Goal: Contribute content: Contribute content

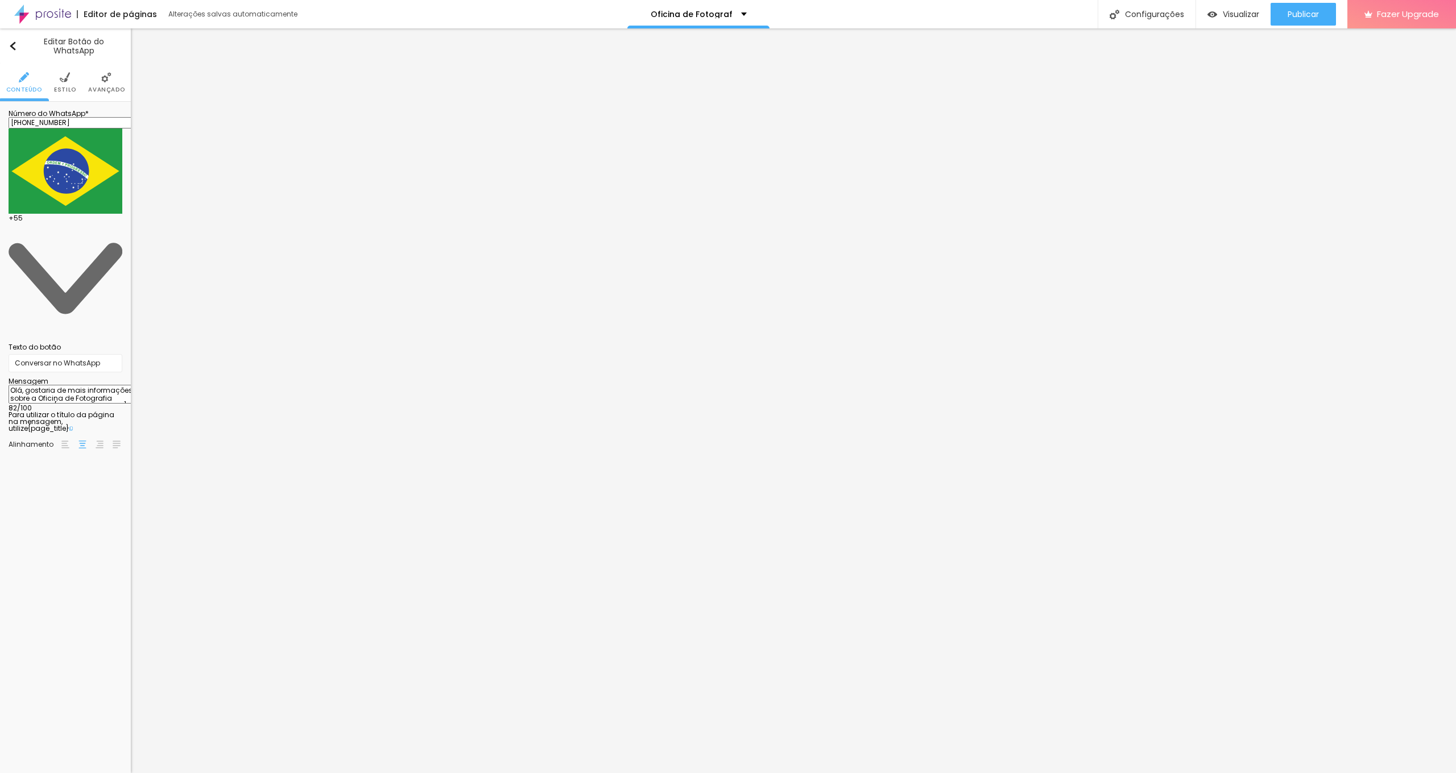
click at [98, 385] on textarea "Olá, gostaria de mais informações sobre a Oficina de Fotografia Gratuita em Cas…" at bounding box center [73, 394] width 129 height 19
type textarea "Olá, gostaria de mais informações sobre a Oficina de Fotografia em Curitiba"
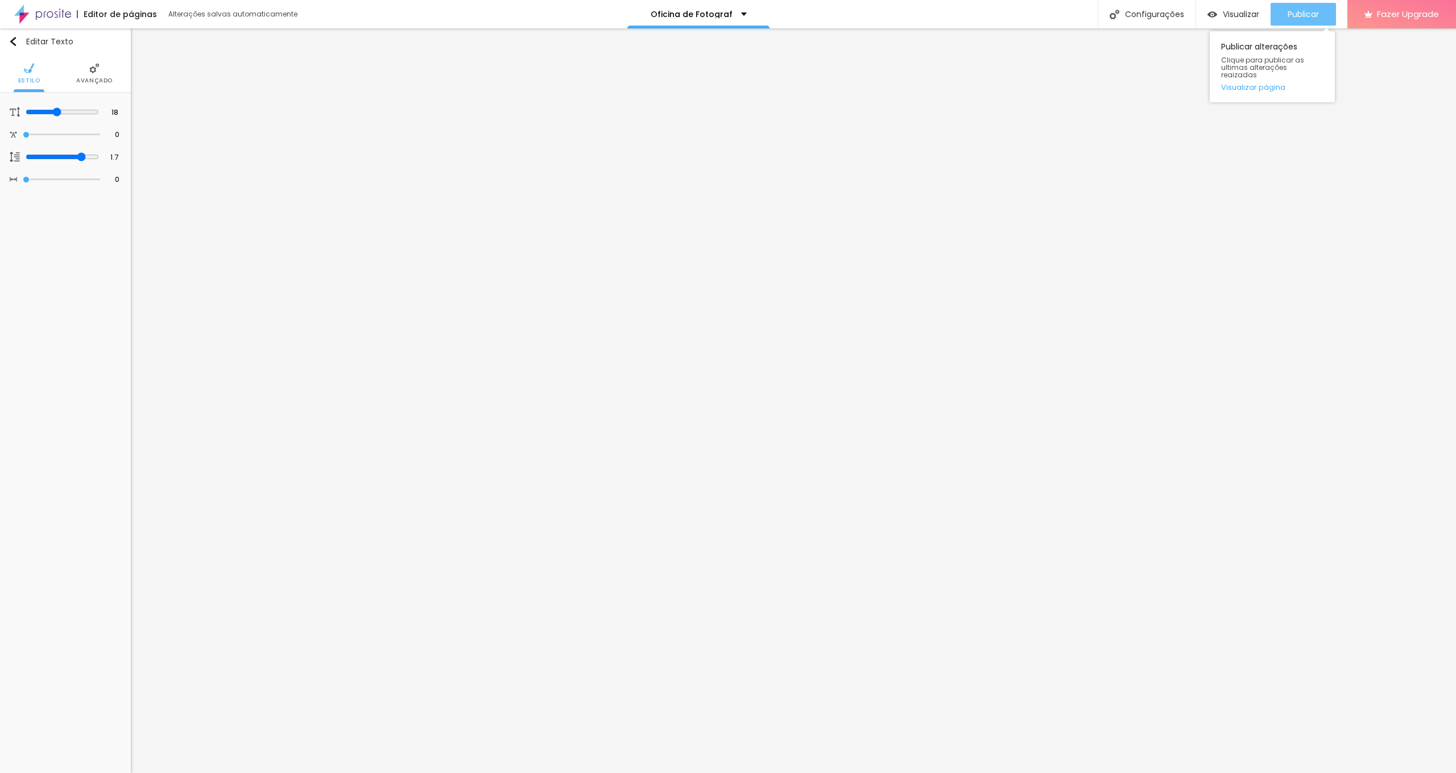
drag, startPoint x: 633, startPoint y: 5, endPoint x: 1299, endPoint y: 16, distance: 666.6
click at [856, 16] on span "Publicar" at bounding box center [1302, 14] width 31 height 9
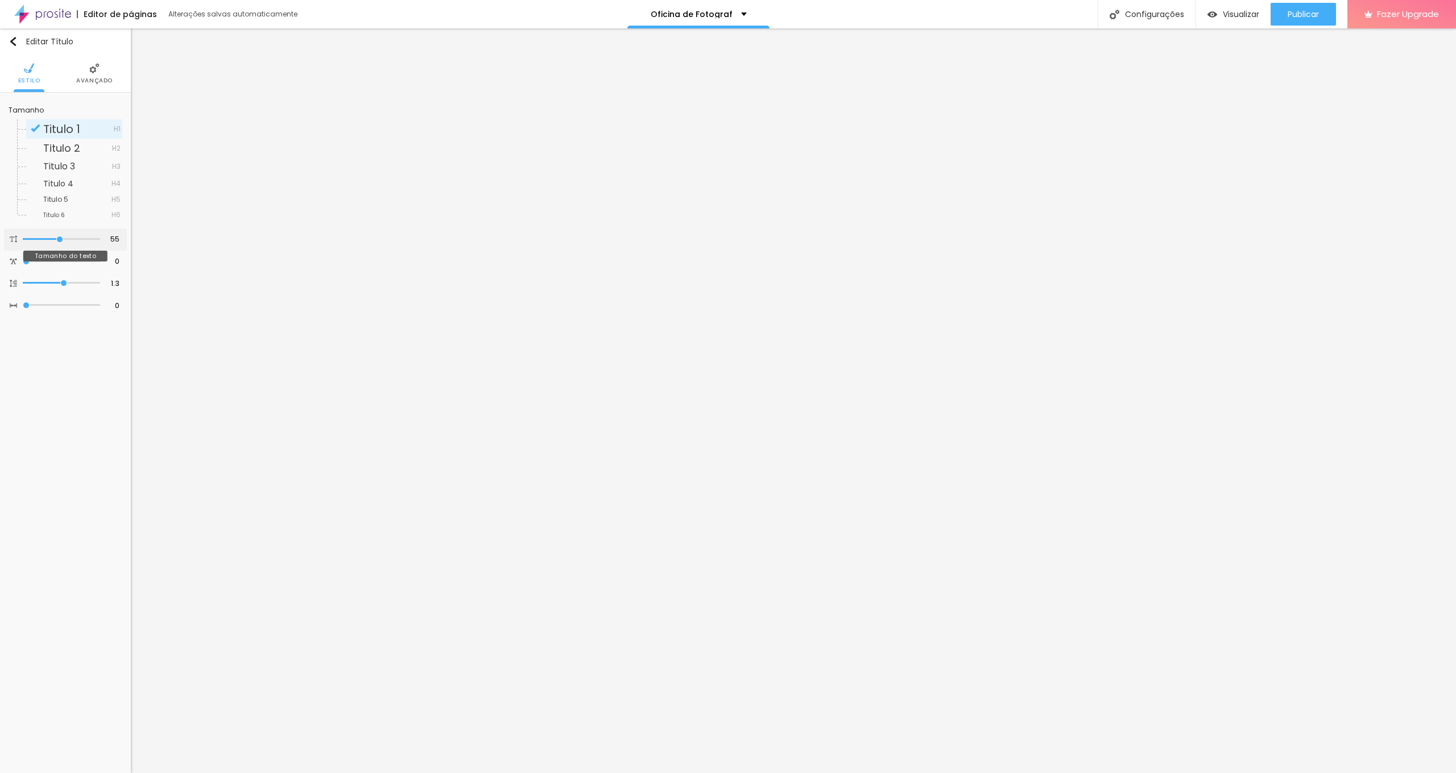
type input "56"
type input "55"
type input "54"
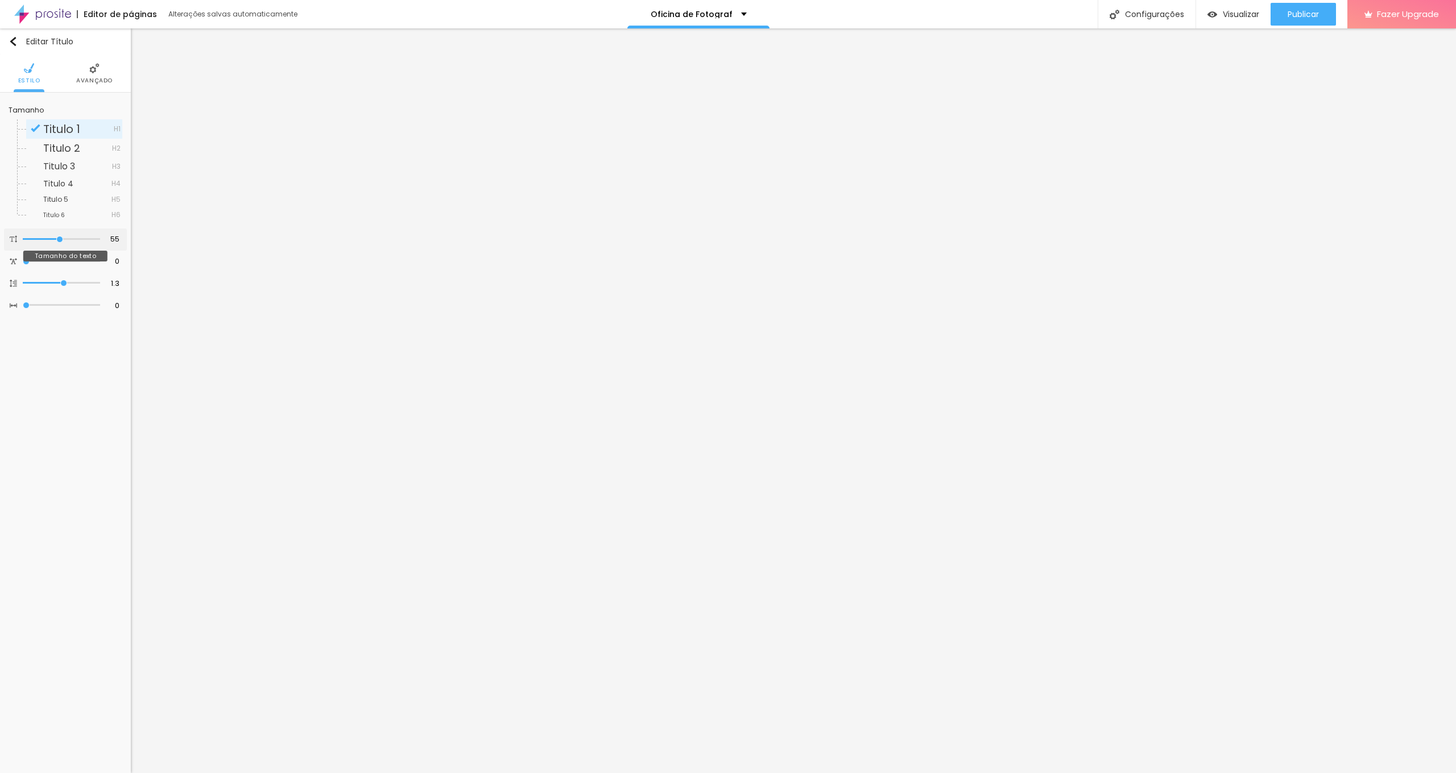
type input "54"
type input "53"
type input "52"
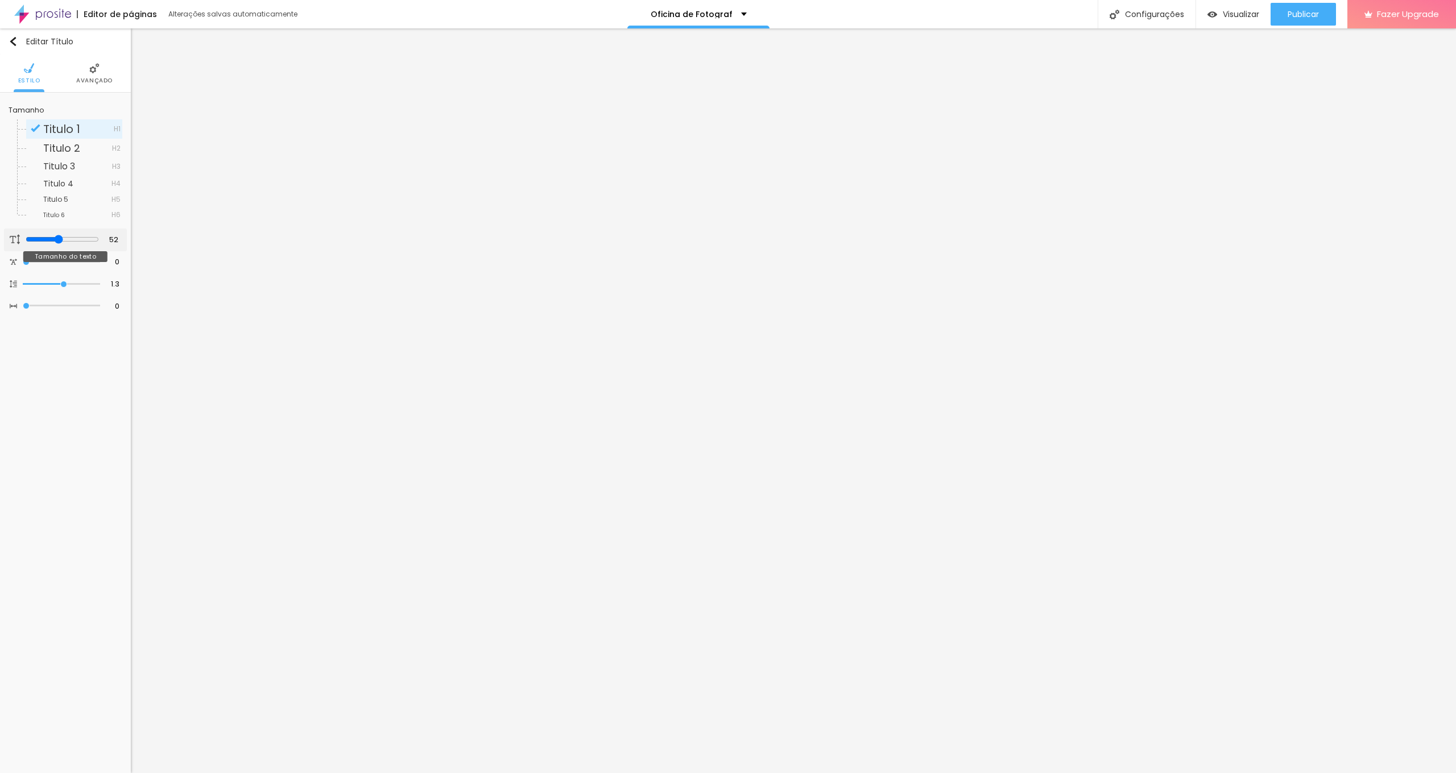
type input "51"
type input "50"
type input "49"
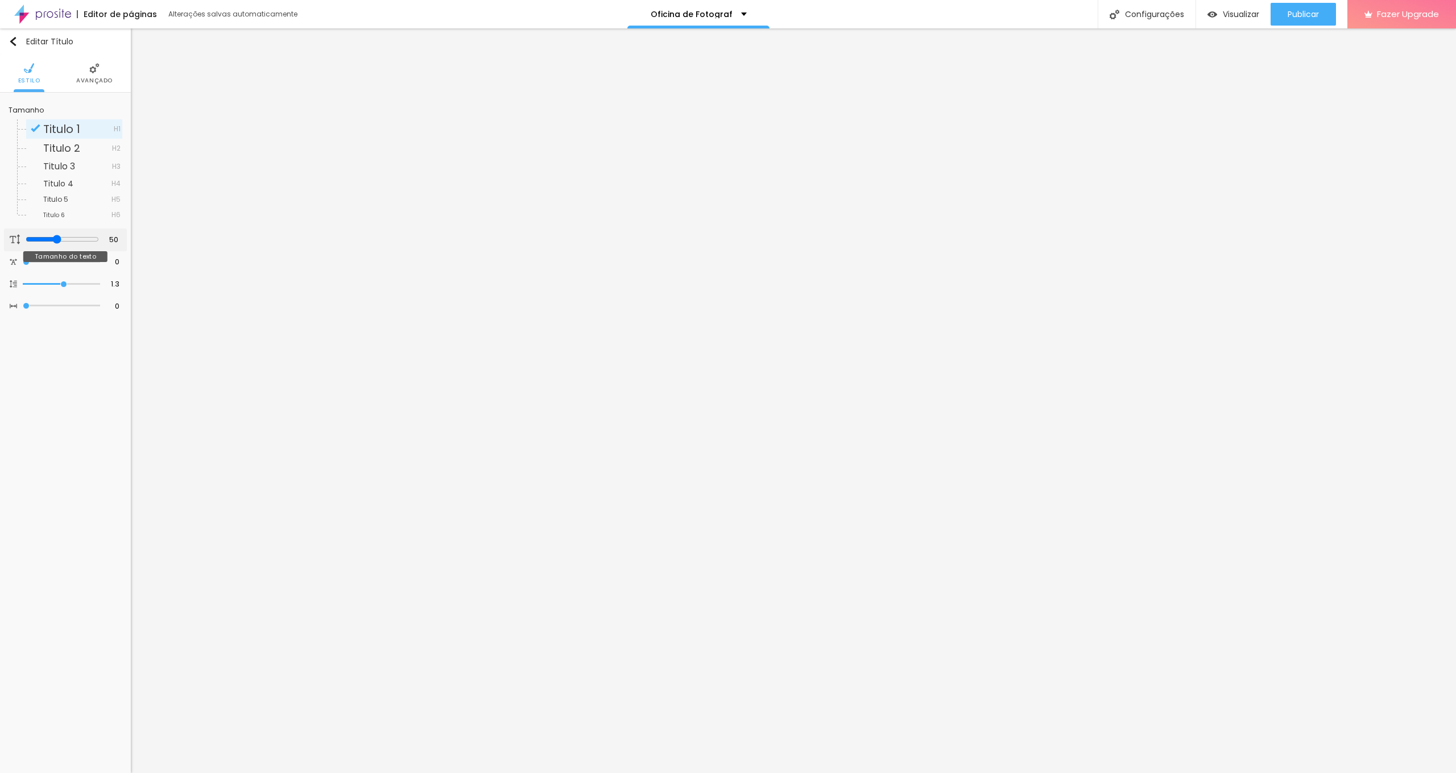
type input "49"
type input "48"
type input "45"
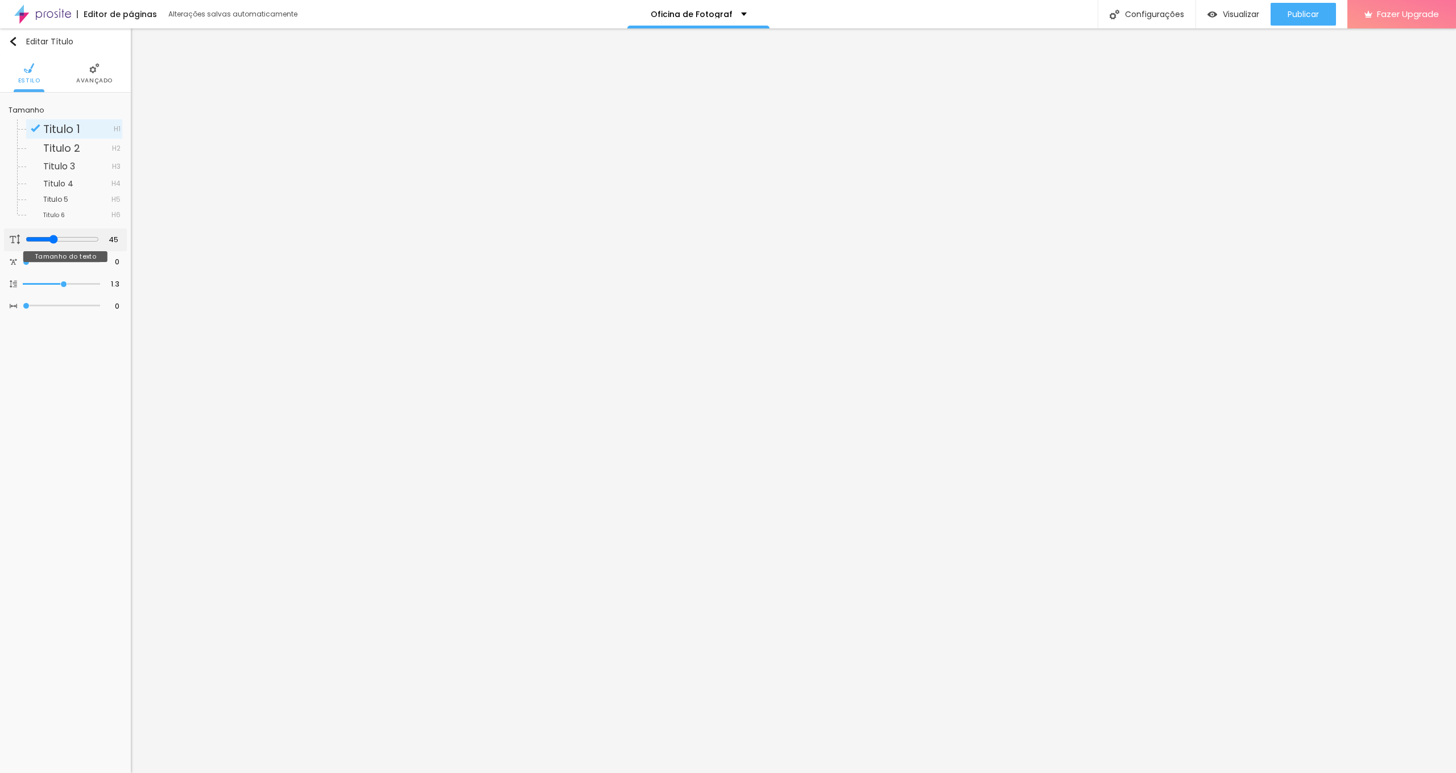
type input "43"
type input "42"
type input "41"
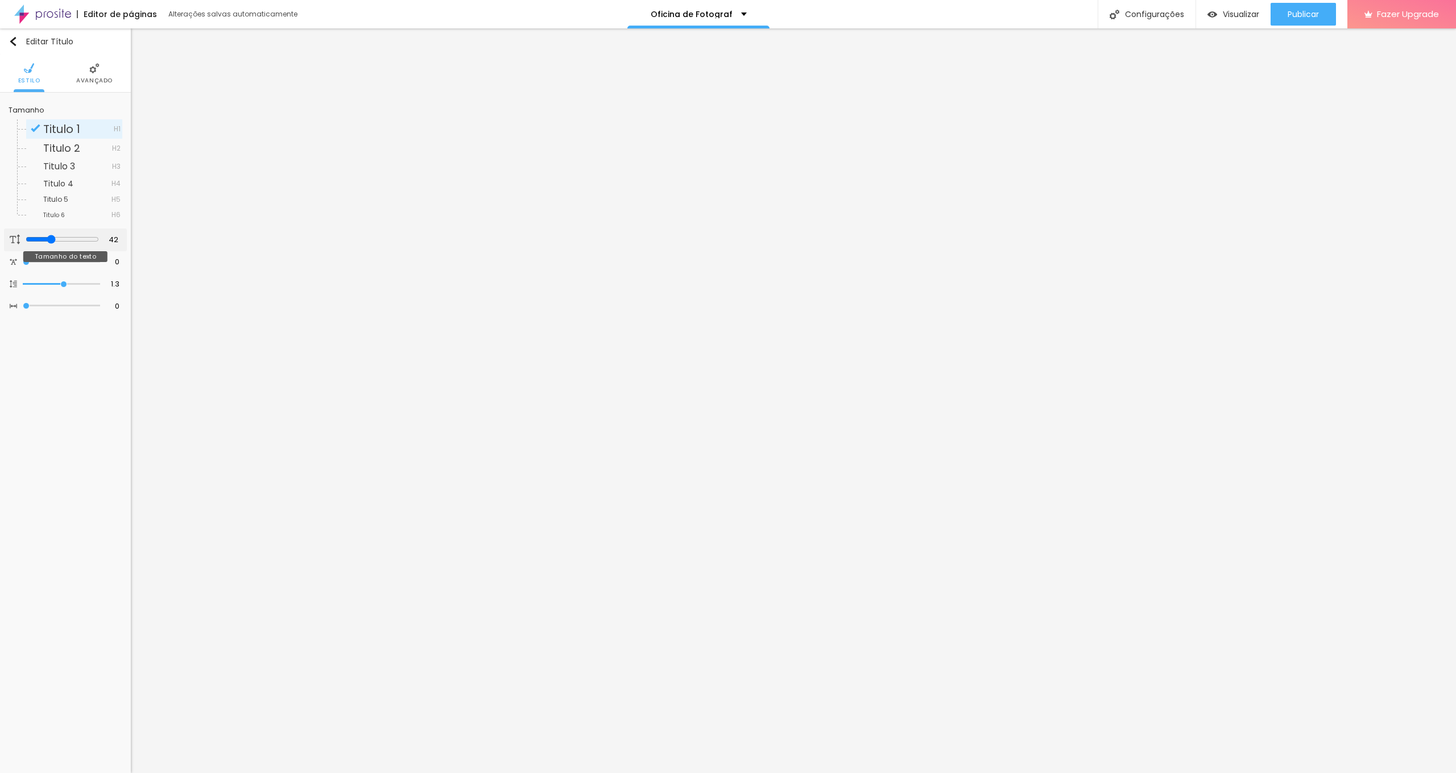
type input "41"
type input "39"
type input "38"
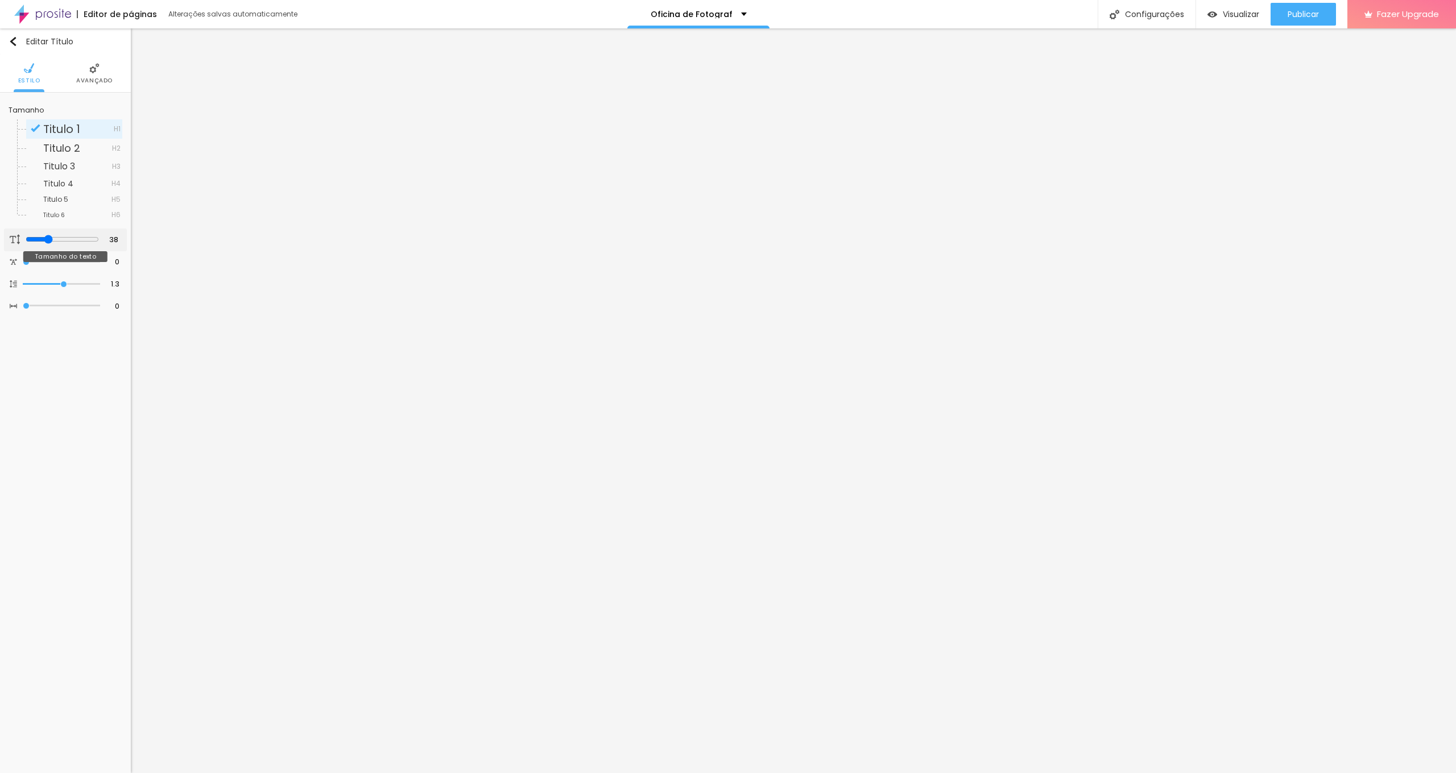
type input "37"
type input "36"
type input "35"
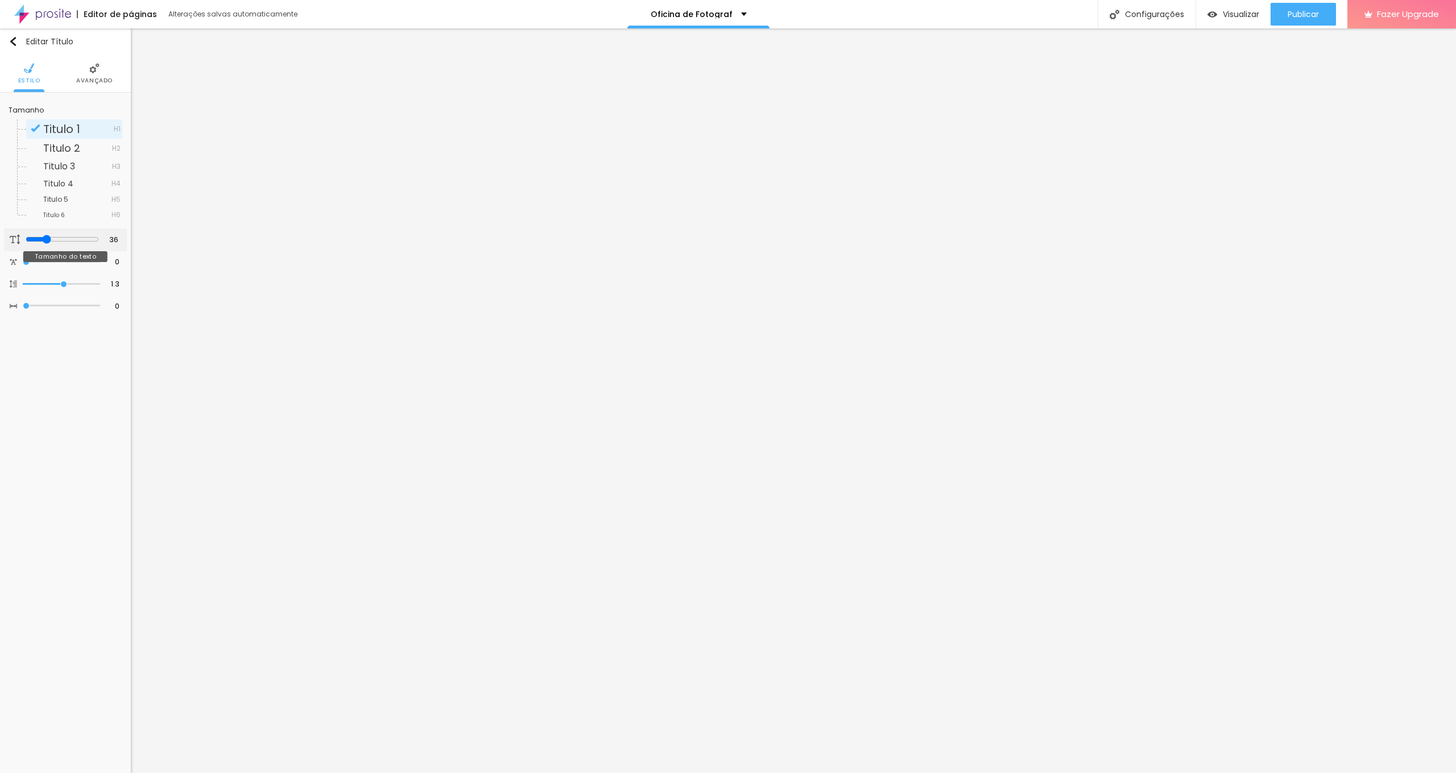
type input "35"
drag, startPoint x: 61, startPoint y: 239, endPoint x: 43, endPoint y: 243, distance: 18.0
type input "35"
click at [43, 243] on input "range" at bounding box center [62, 239] width 73 height 9
click at [110, 245] on button "button" at bounding box center [114, 242] width 16 height 16
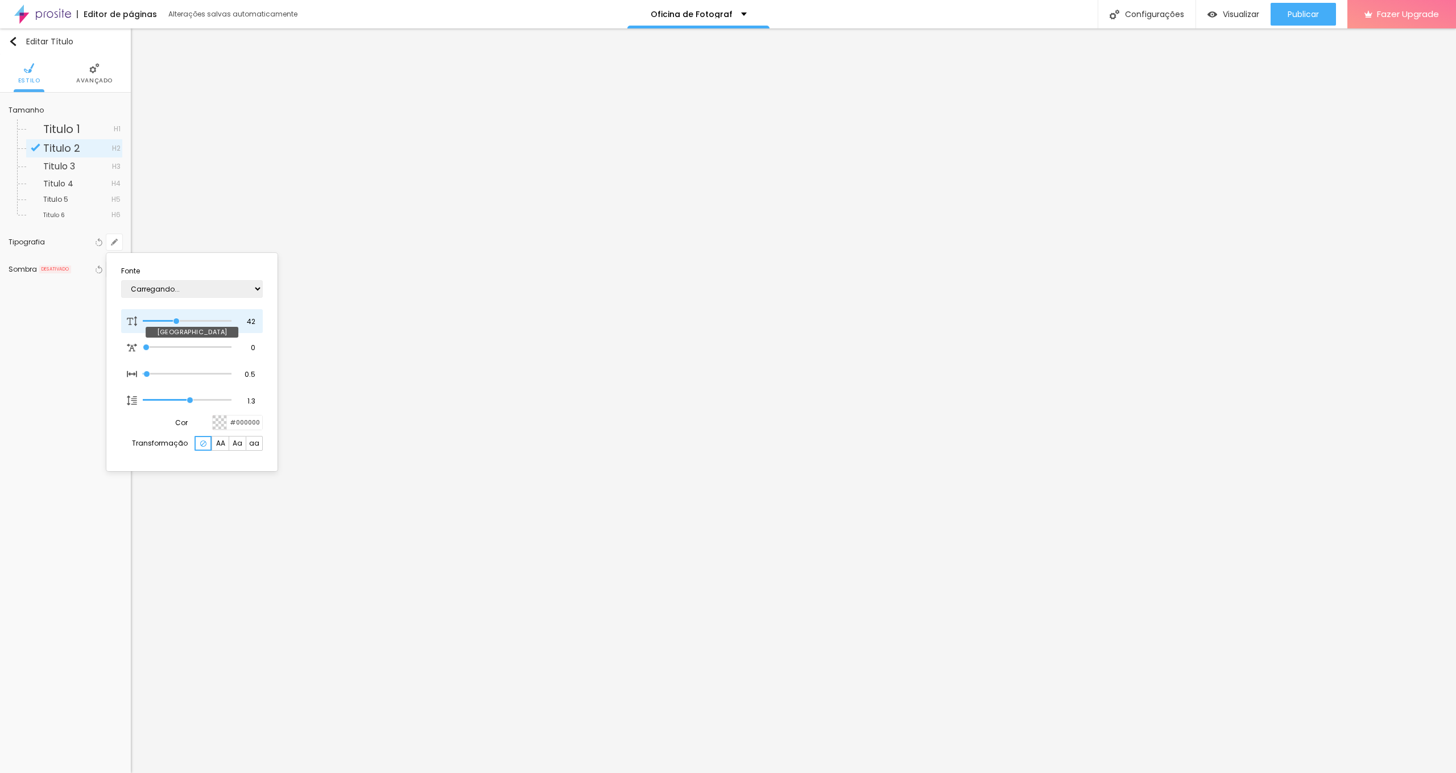
type input "1"
type input "41"
type input "1"
type input "40"
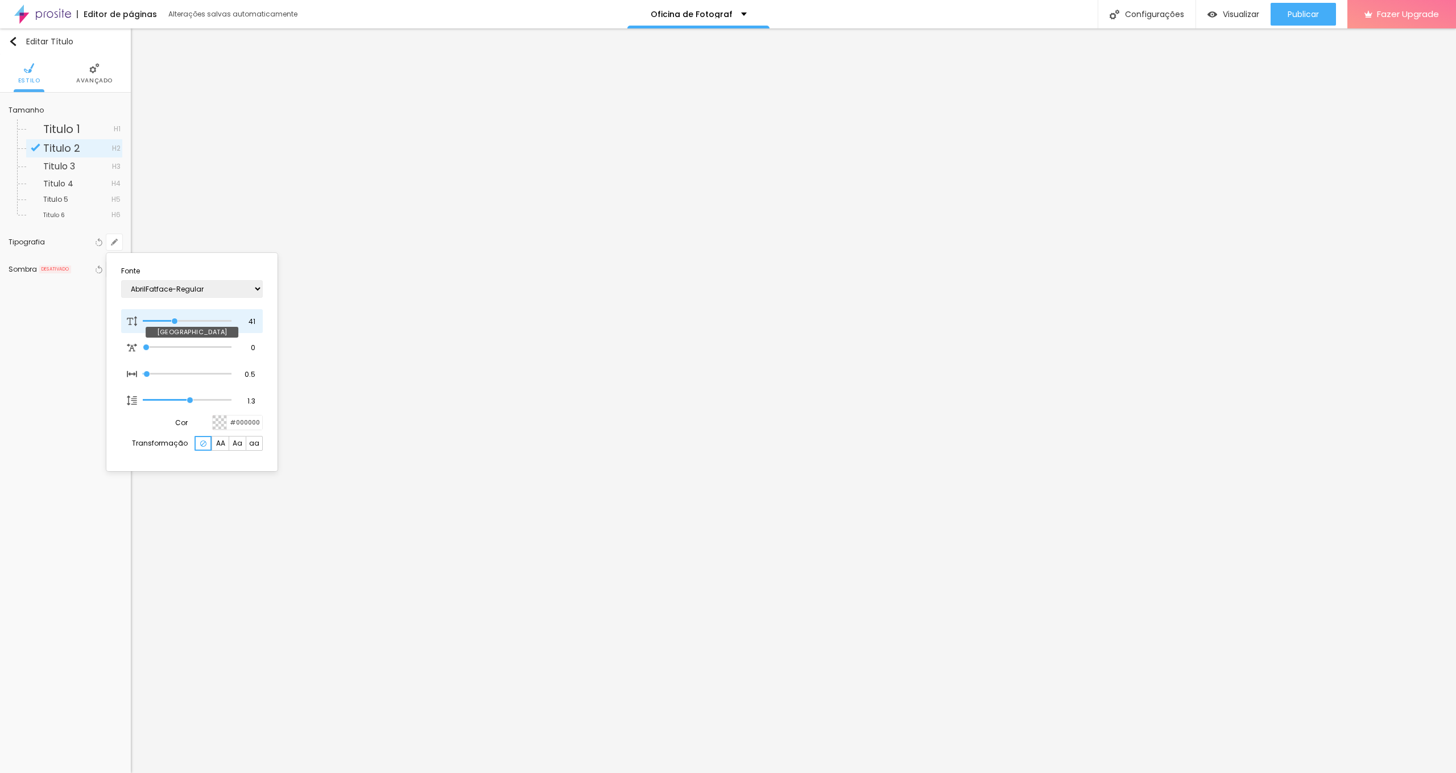
type input "40"
type input "1"
type input "39"
type input "1"
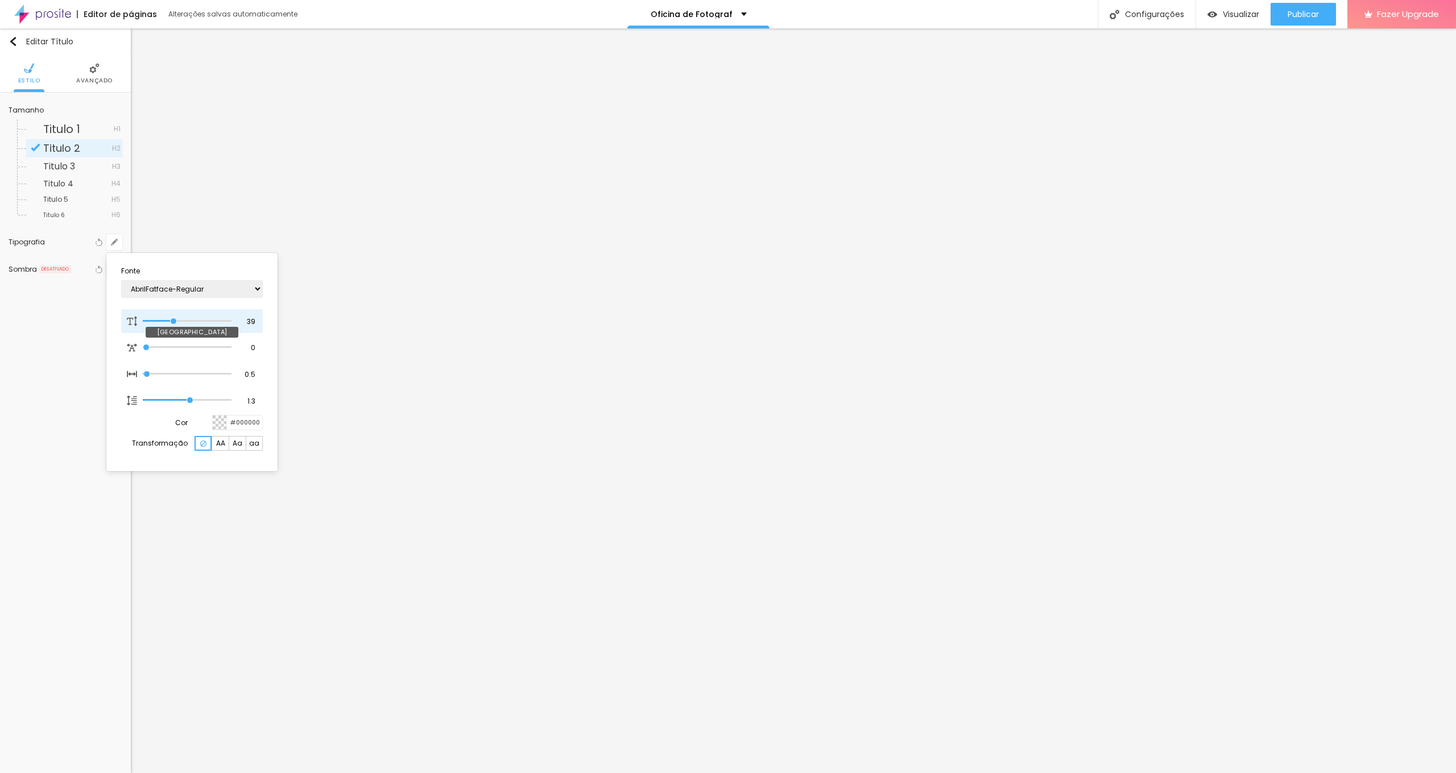
type input "38"
type input "1"
type input "37"
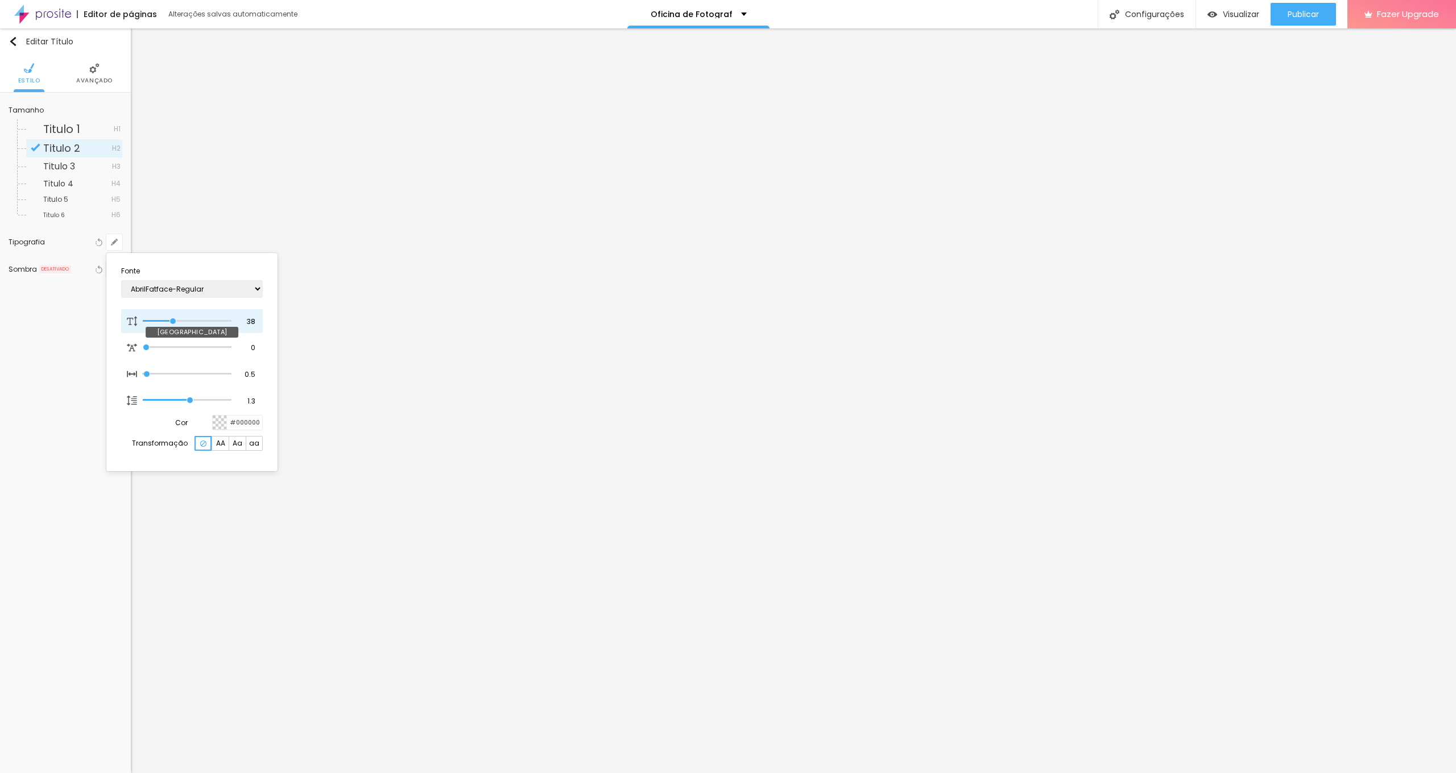
type input "1"
type input "36"
type input "1"
type input "35"
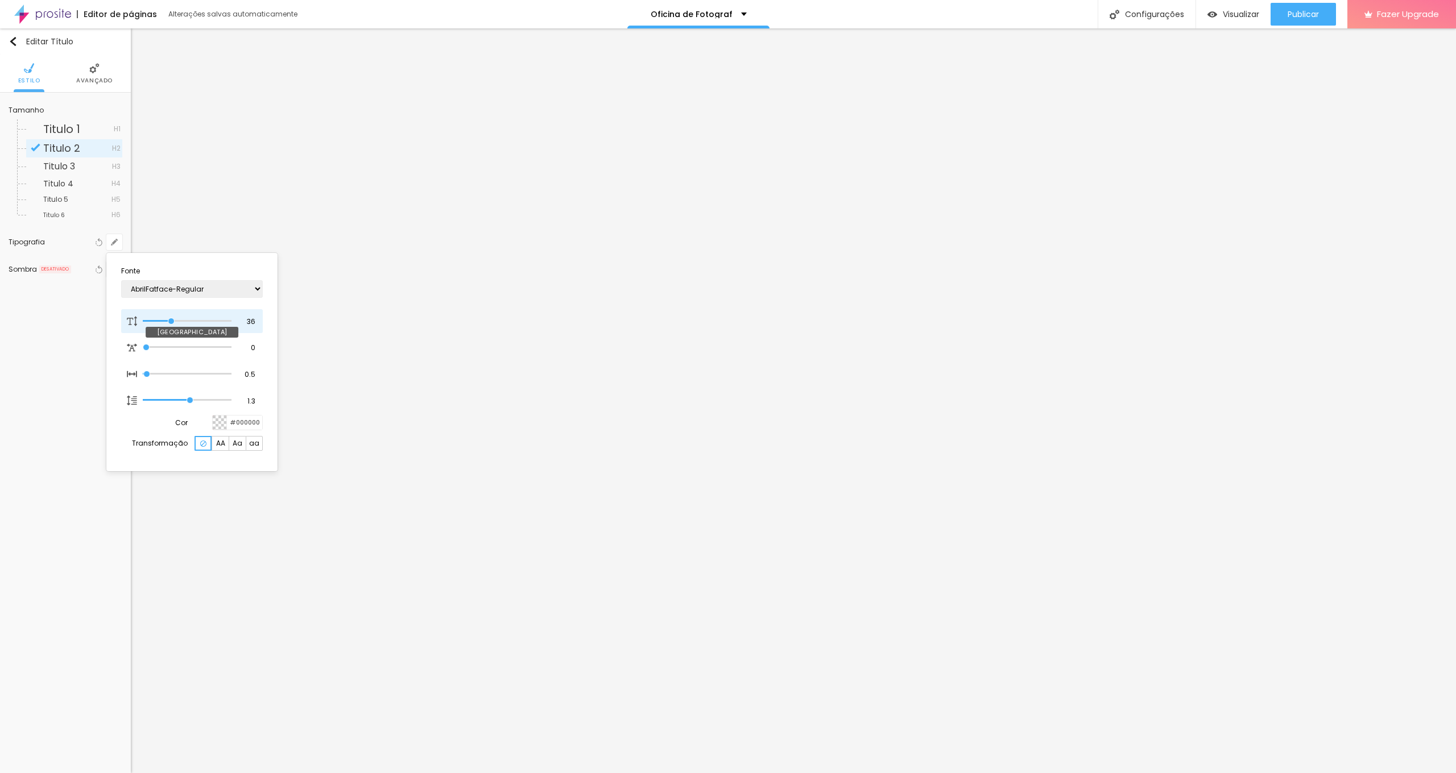
type input "35"
type input "1"
type input "34"
type input "1"
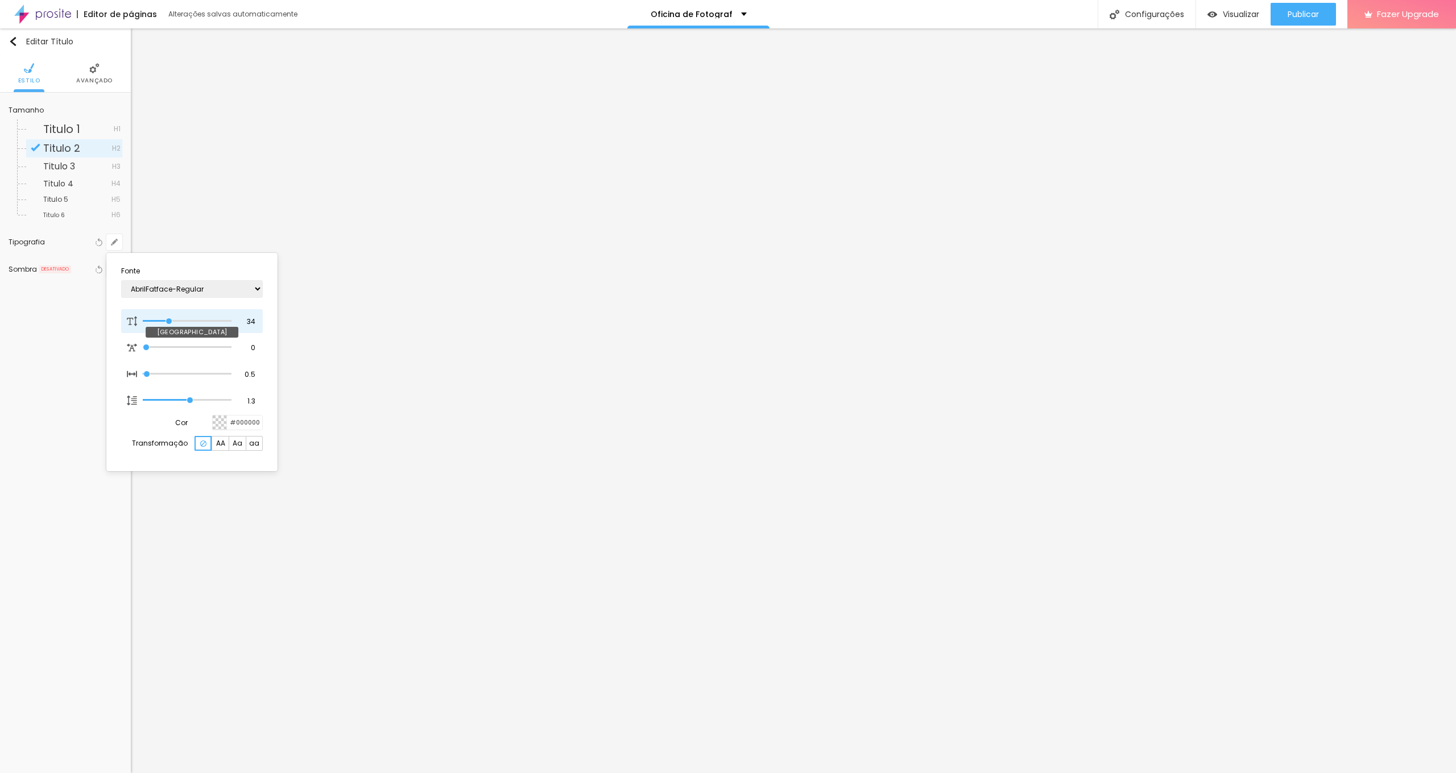
type input "33"
type input "1"
type input "32"
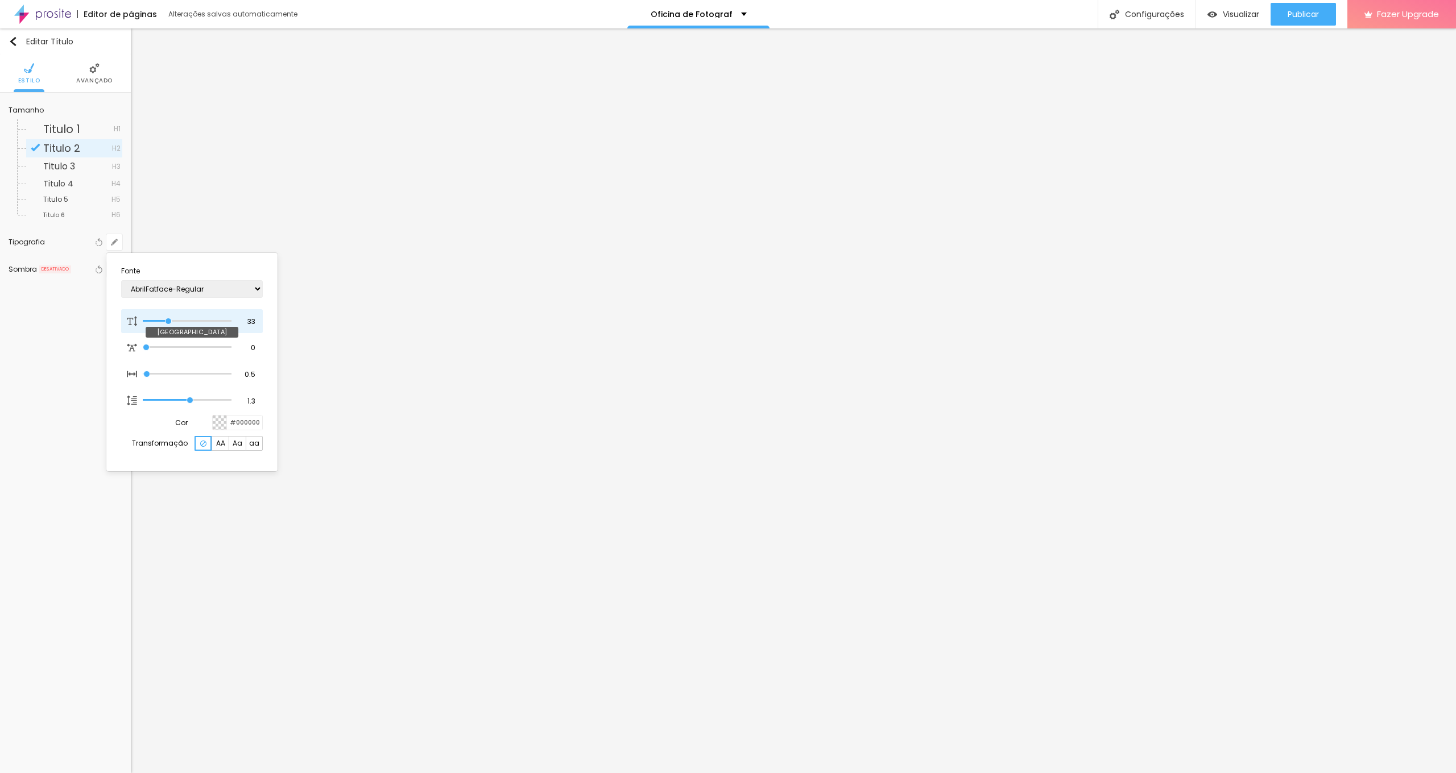
type input "1"
type input "33"
type input "1"
type input "34"
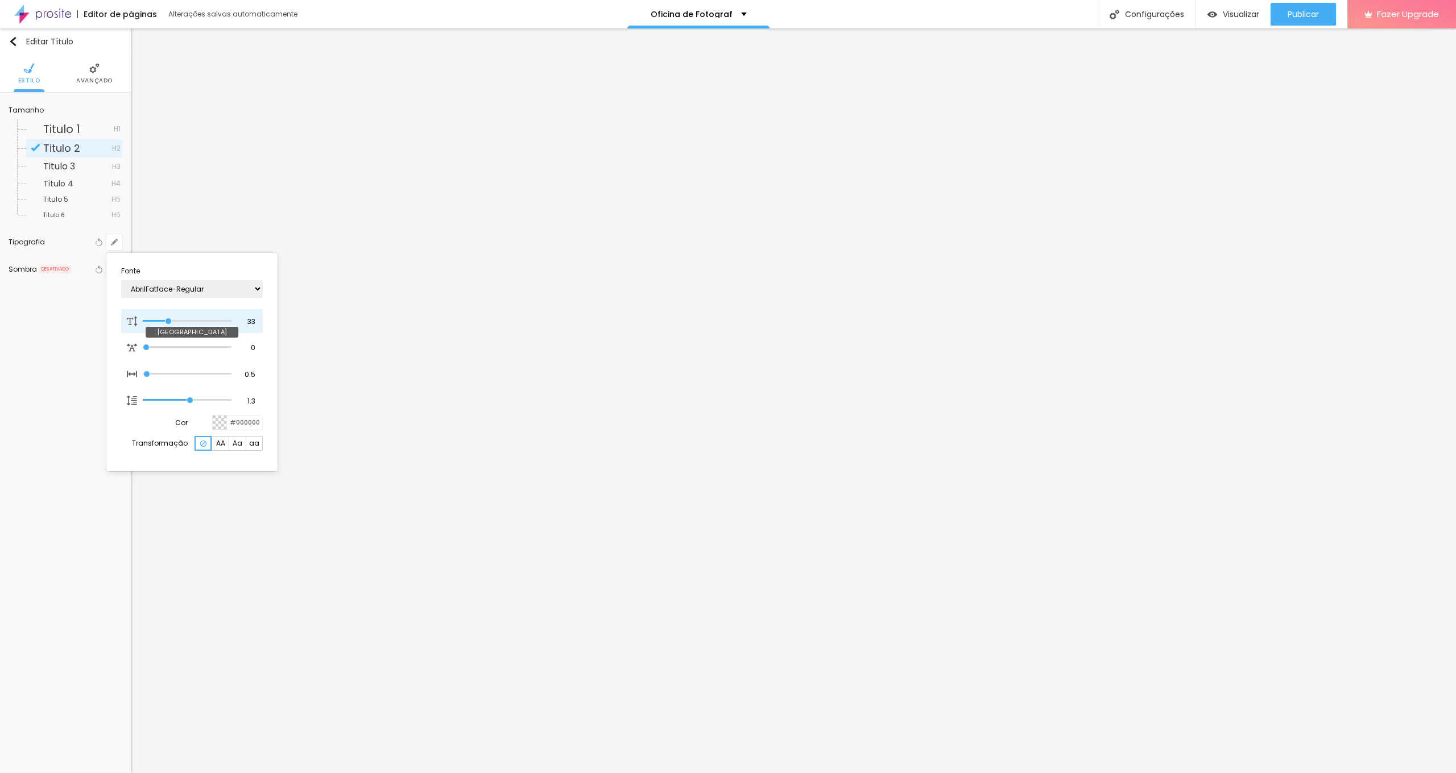
type input "34"
type input "1"
type input "35"
type input "1"
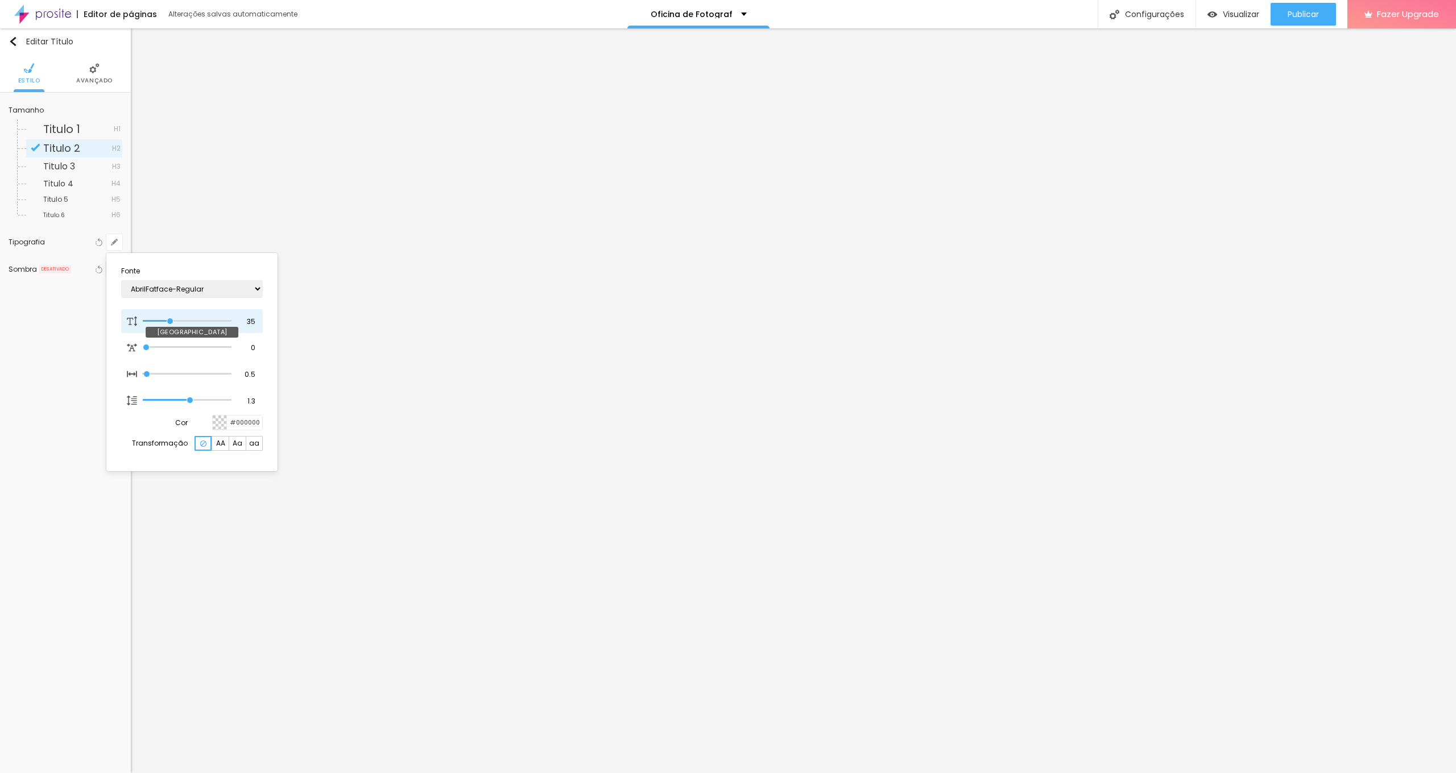
type input "35"
click at [170, 318] on input "range" at bounding box center [187, 321] width 89 height 6
click at [377, 291] on div at bounding box center [728, 386] width 1456 height 773
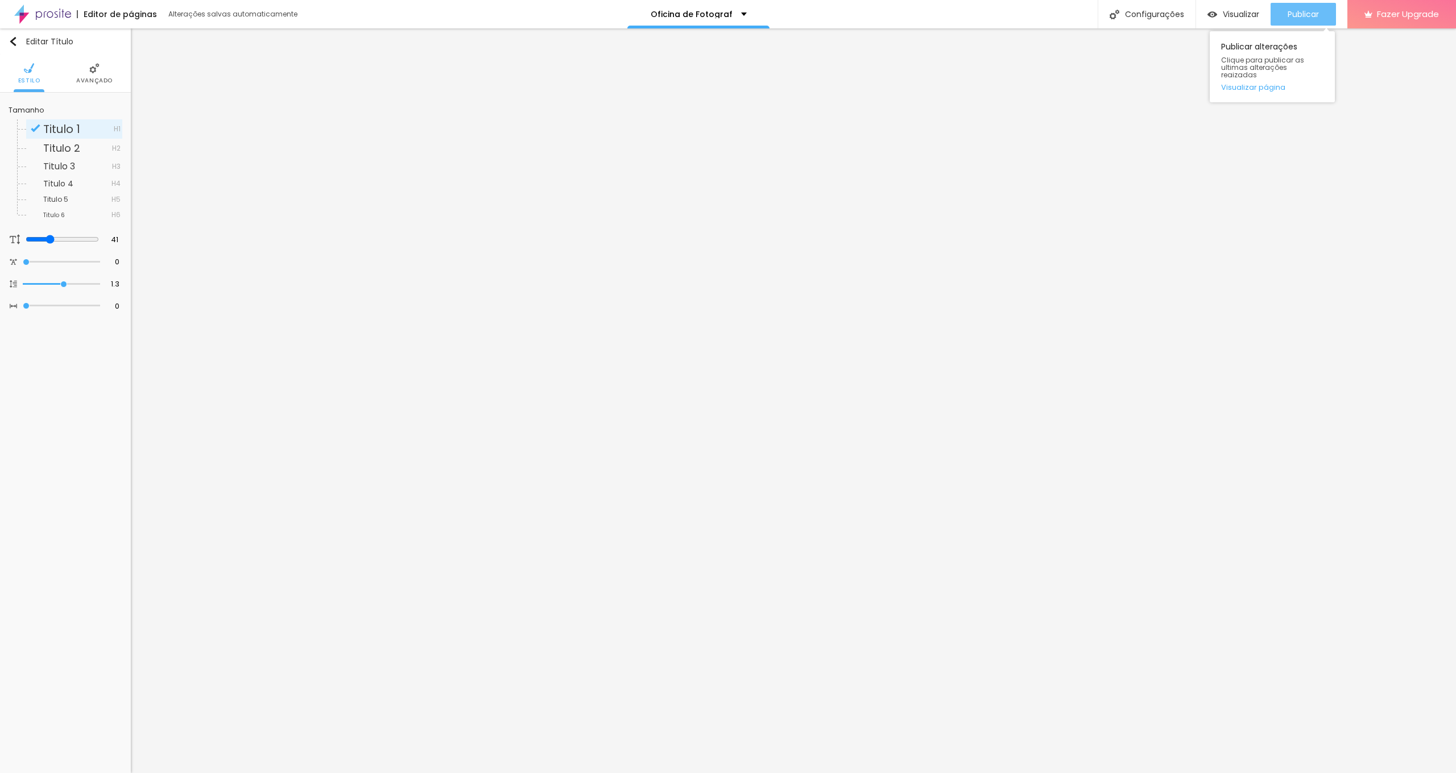
click at [856, 20] on div "Publicar" at bounding box center [1302, 14] width 31 height 23
click at [856, 15] on span "Publicar" at bounding box center [1302, 14] width 31 height 9
click at [856, 13] on span "Visualizar" at bounding box center [1241, 14] width 36 height 9
click at [113, 239] on input "https://wa.me/5542999527043" at bounding box center [65, 247] width 94 height 18
click at [113, 242] on input "https://wa.me/5542999527043" at bounding box center [65, 247] width 94 height 18
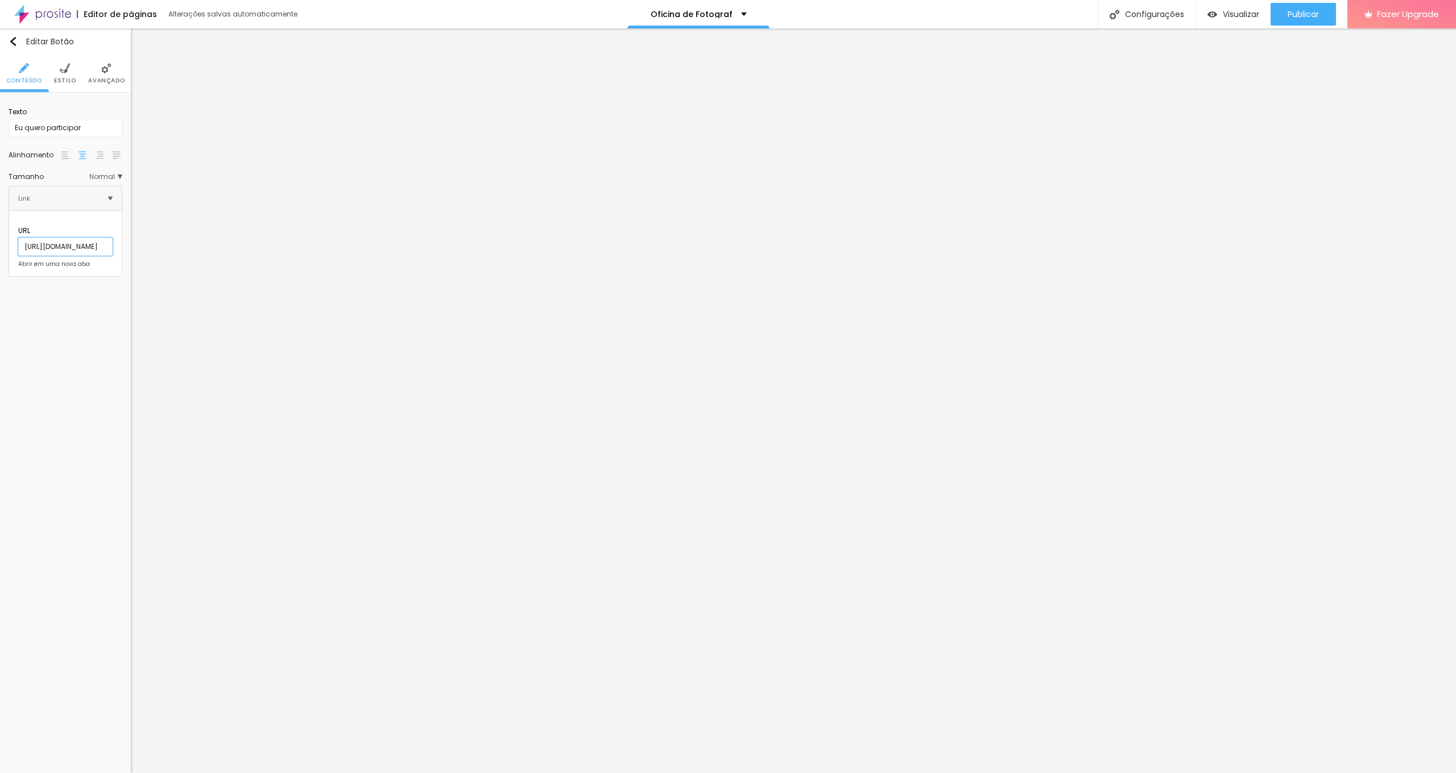
click at [110, 239] on input "https://wa.me/5542999527043" at bounding box center [65, 247] width 94 height 18
type input "https://wa.me/5542999890956"
click at [113, 240] on input "https://wa.me/5542999527043" at bounding box center [65, 247] width 94 height 18
click at [113, 239] on input "https://wa.me/5542999527043" at bounding box center [65, 247] width 94 height 18
click at [113, 241] on input "https://wa.me/5542999527043" at bounding box center [65, 247] width 94 height 18
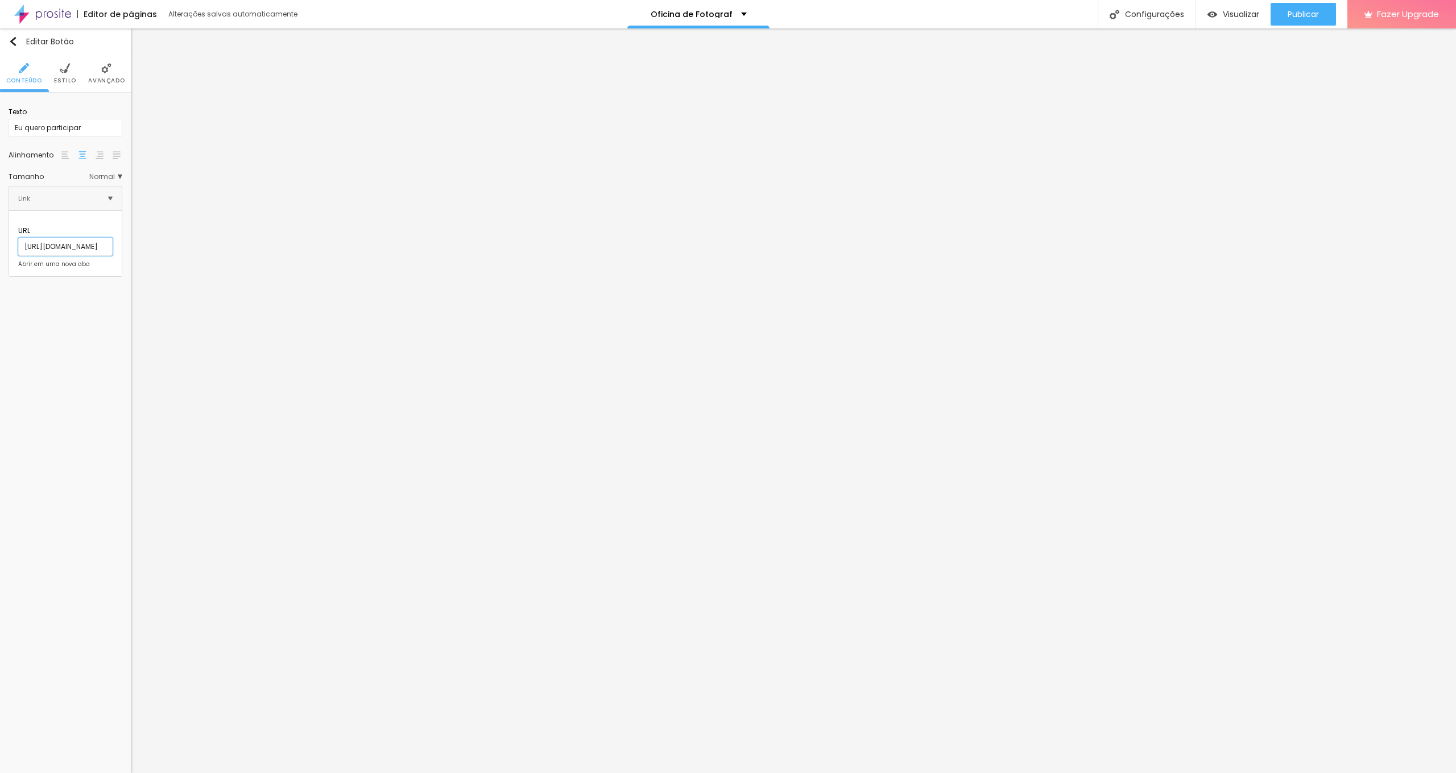
click at [98, 243] on input "https://wa.me/5542999527043" at bounding box center [65, 247] width 94 height 18
type input "https://wa.me/5542999890956"
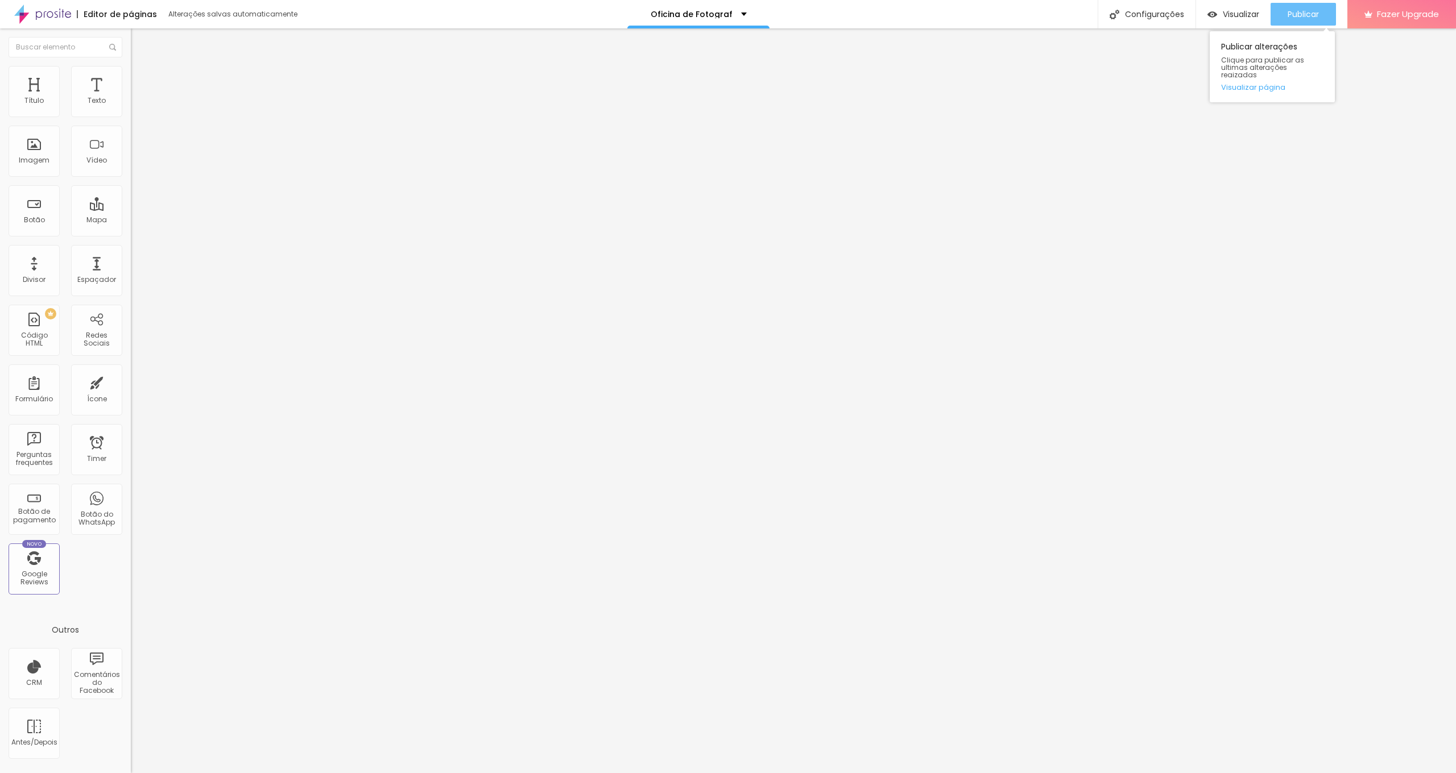
click at [856, 11] on span "Publicar" at bounding box center [1302, 14] width 31 height 9
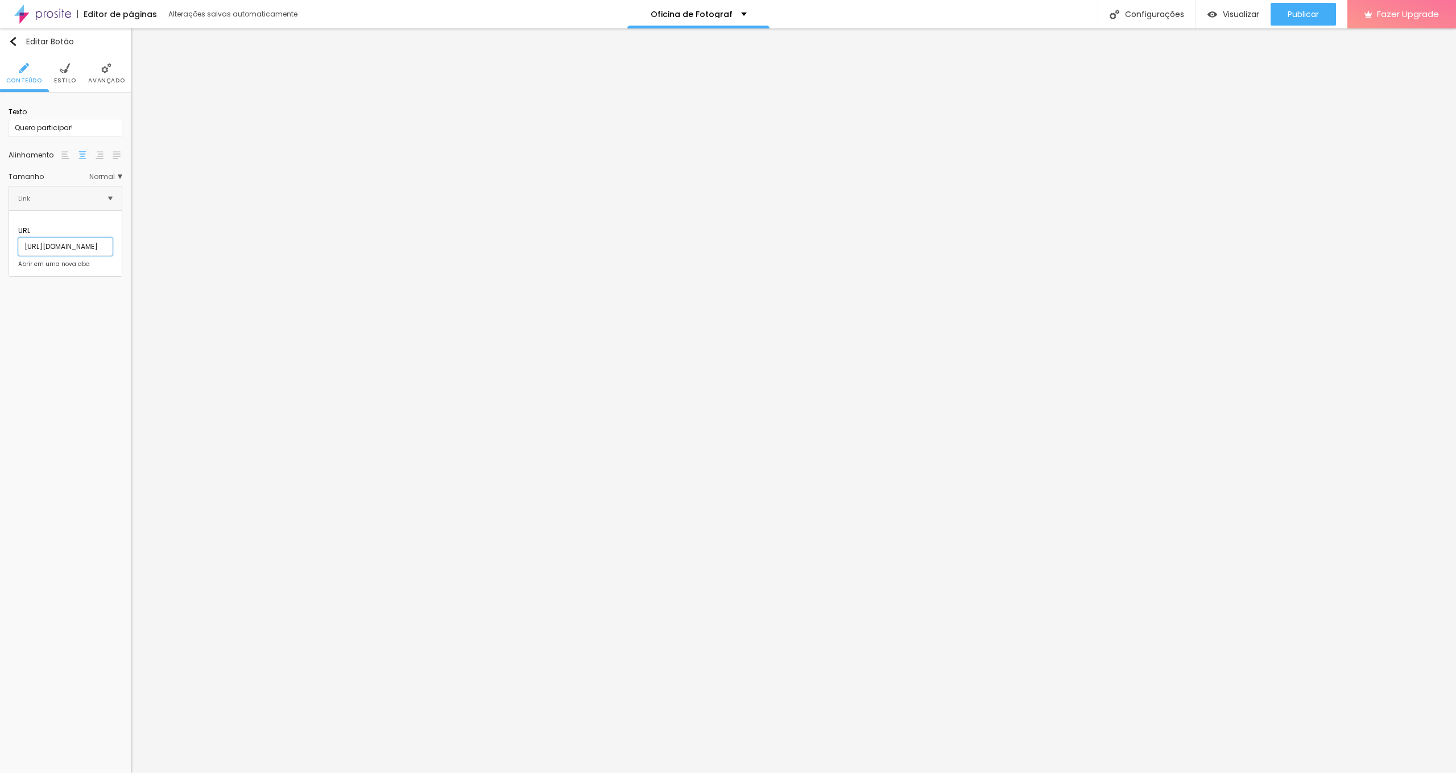
click at [113, 238] on input "https://wa.me/5542999527043" at bounding box center [65, 247] width 94 height 18
click at [113, 239] on input "https://wa.me/5542999527043" at bounding box center [65, 247] width 94 height 18
click at [111, 240] on input "https://wa.me/5542999527043" at bounding box center [65, 247] width 94 height 18
type input "https://wa.me/5542999890956"
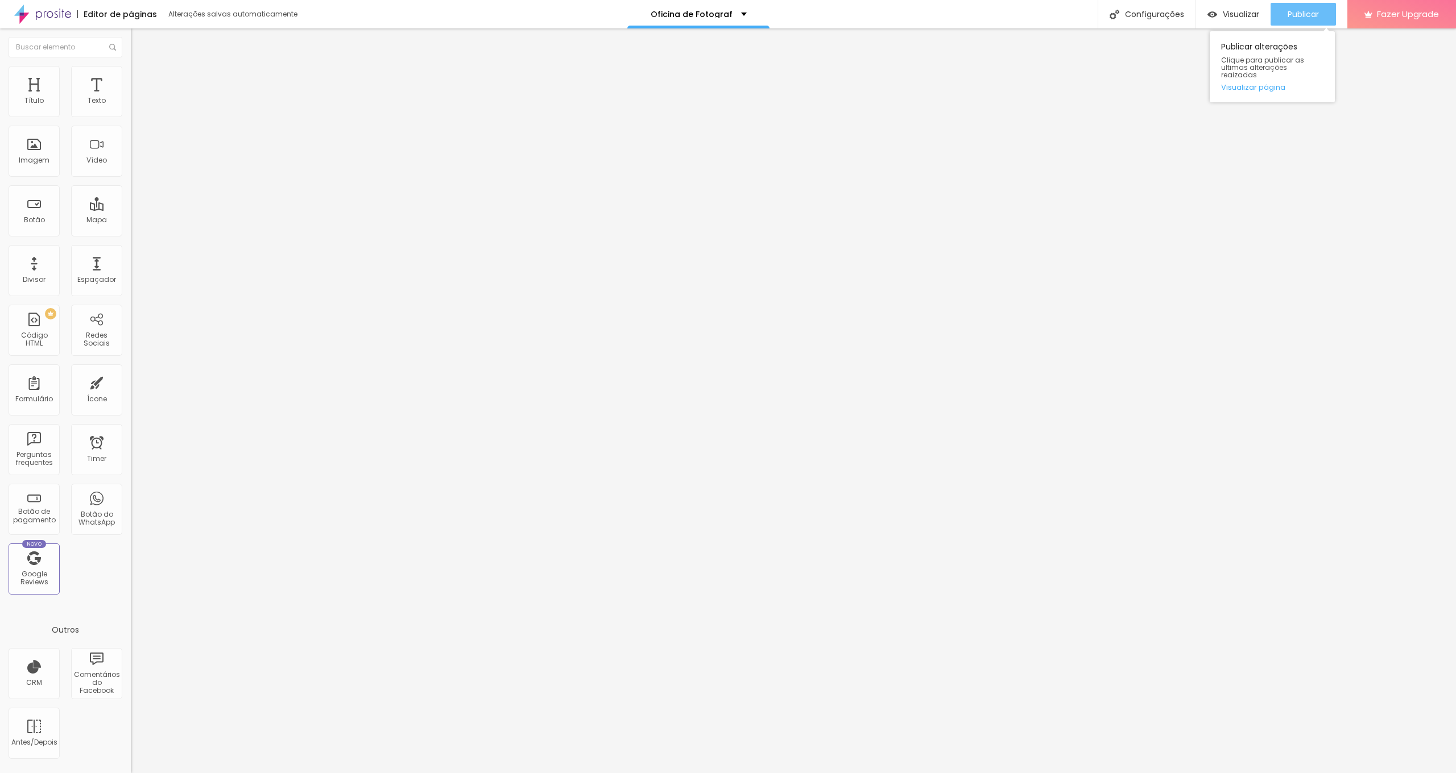
click at [856, 5] on div "Publicar" at bounding box center [1302, 14] width 31 height 23
click at [856, 12] on span "Publicar" at bounding box center [1302, 14] width 31 height 9
click at [856, 16] on span "Visualizar" at bounding box center [1241, 14] width 36 height 9
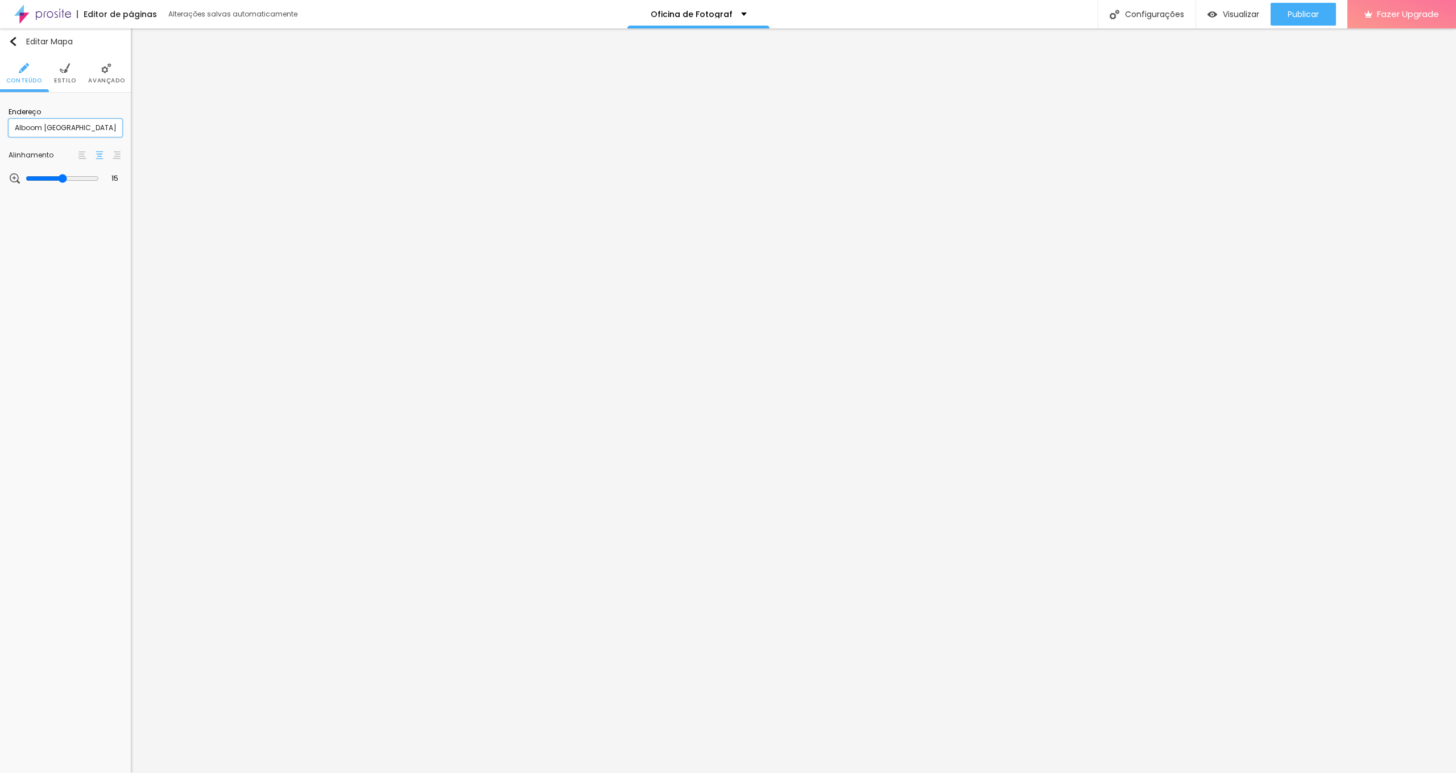
drag, startPoint x: 71, startPoint y: 129, endPoint x: 0, endPoint y: 129, distance: 71.1
click at [0, 129] on div "Endereço Alboom Brasil Alinhamento 15 Zoom" at bounding box center [65, 146] width 131 height 106
type input "C"
type input "Rua Mateus Leme 531"
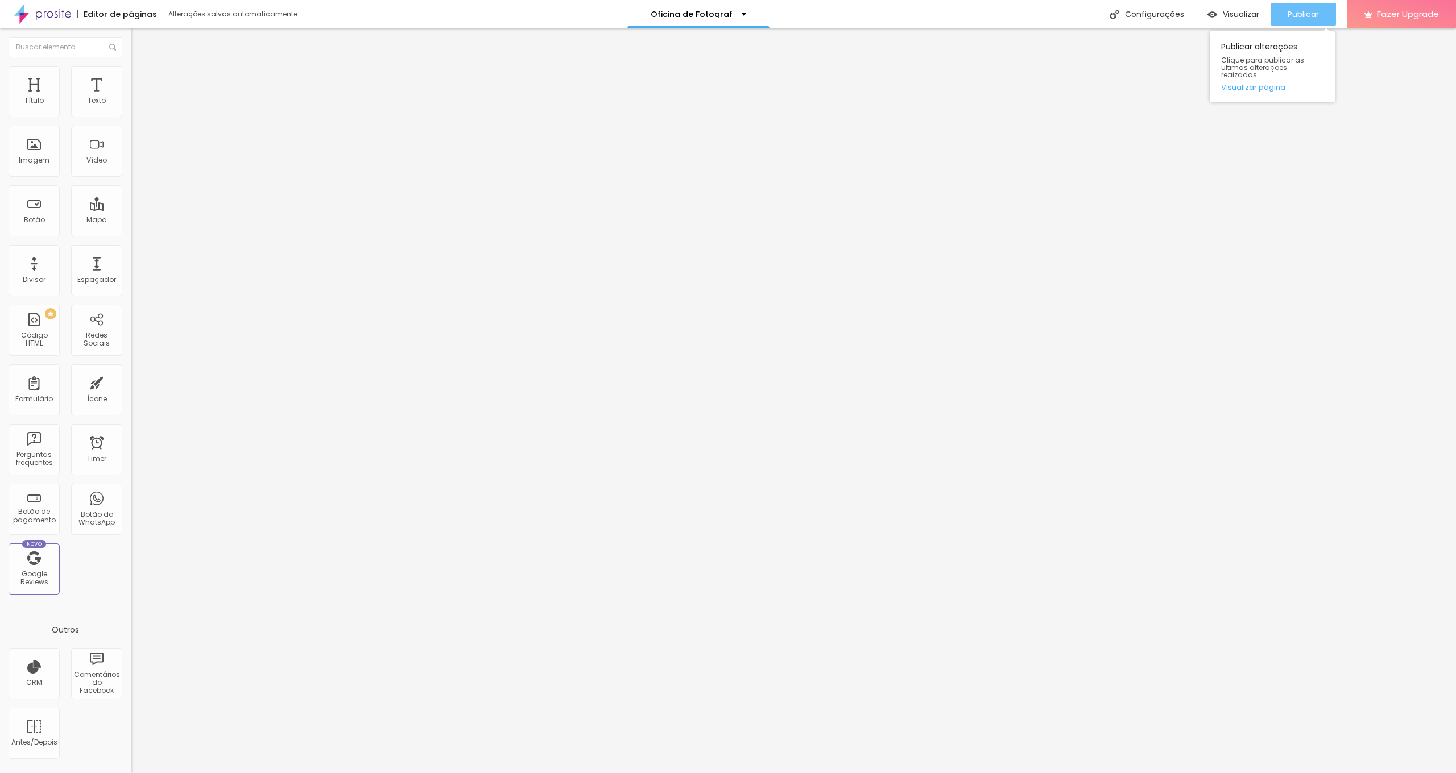
scroll to position [0, 1]
click at [856, 11] on span "Publicar" at bounding box center [1302, 14] width 31 height 9
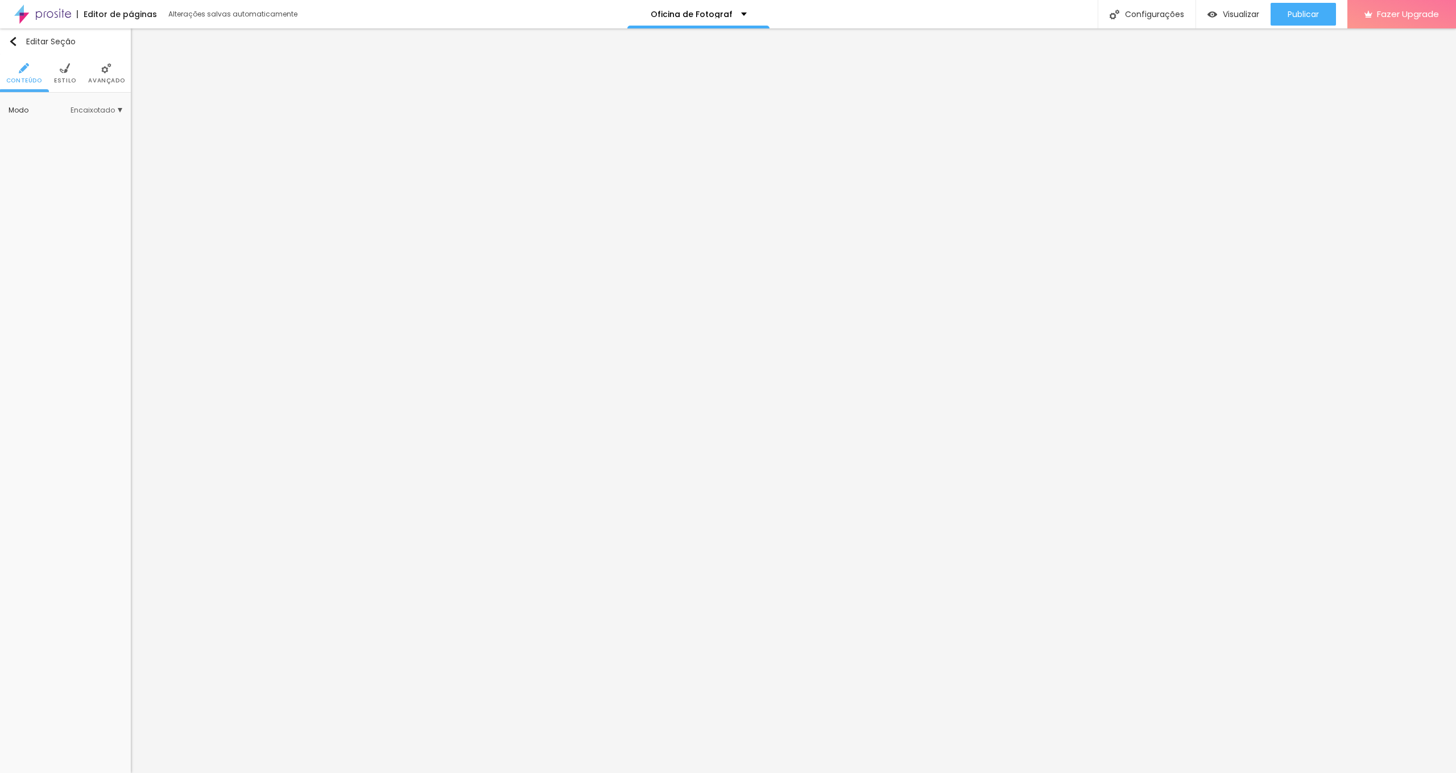
click at [101, 73] on li "Avançado" at bounding box center [106, 74] width 36 height 38
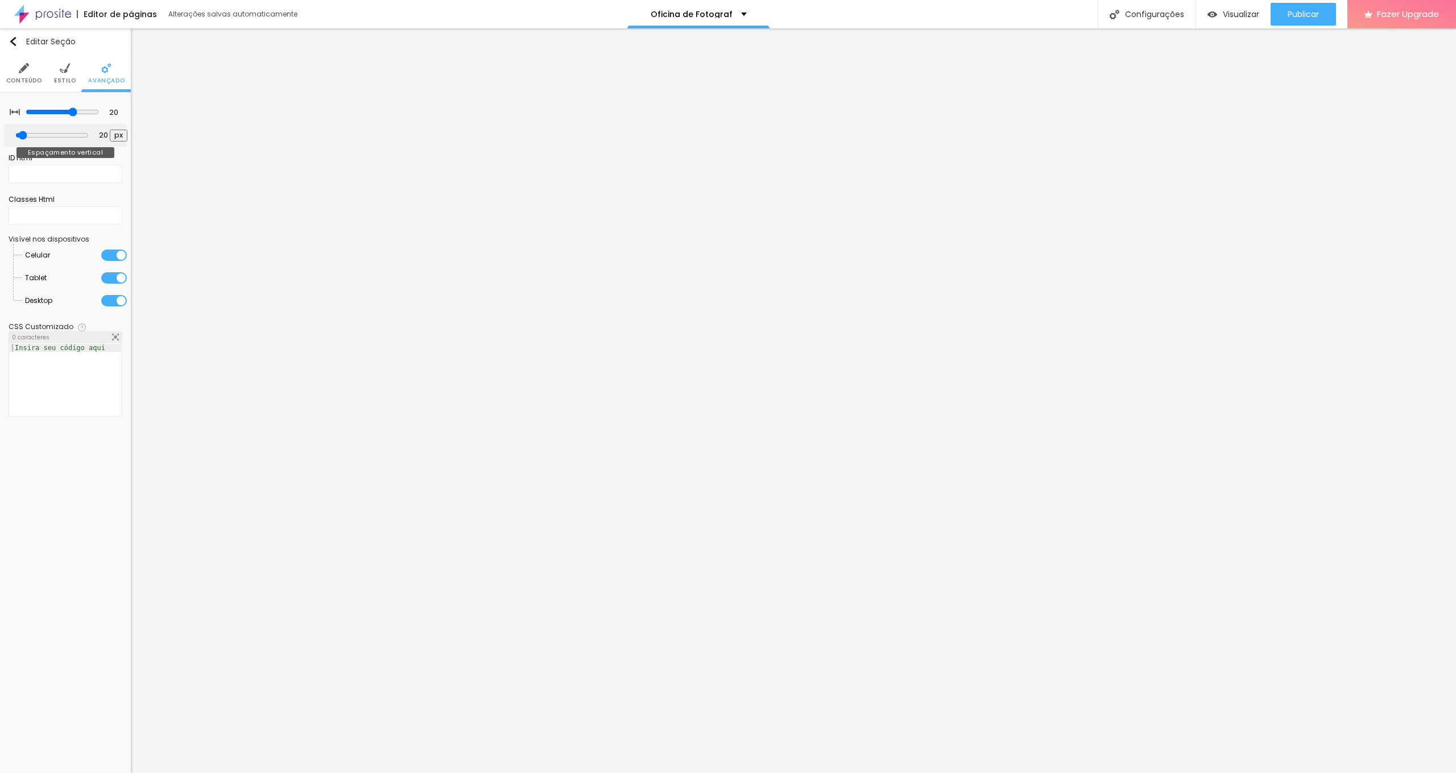
type input "7"
type input "0"
drag, startPoint x: 22, startPoint y: 136, endPoint x: 0, endPoint y: 138, distance: 22.2
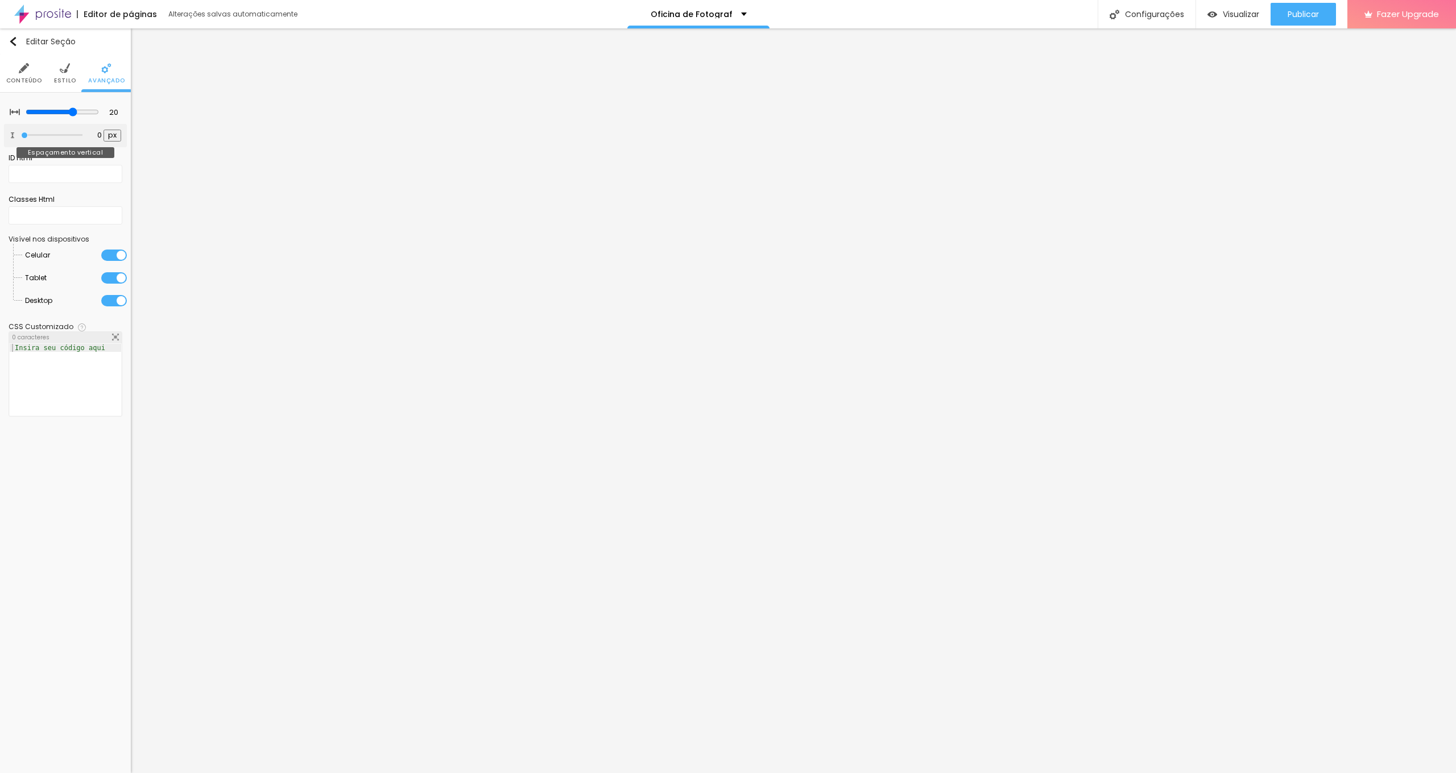
type input "0"
click at [0, 138] on div "20 Espaçamento entre colunas 0 px Espaçamento vertical ID Html Classes Html Vis…" at bounding box center [65, 262] width 131 height 338
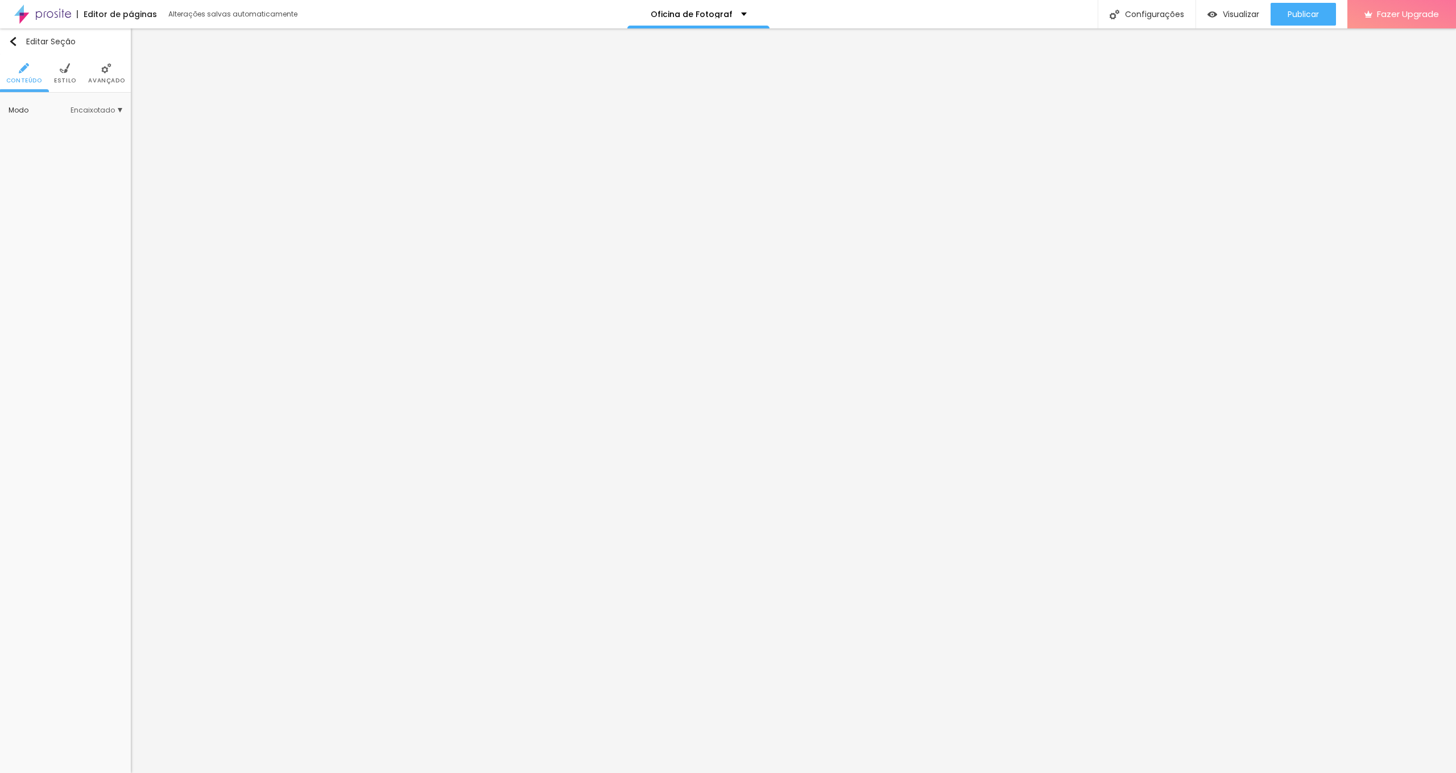
click at [102, 73] on img at bounding box center [106, 68] width 10 height 10
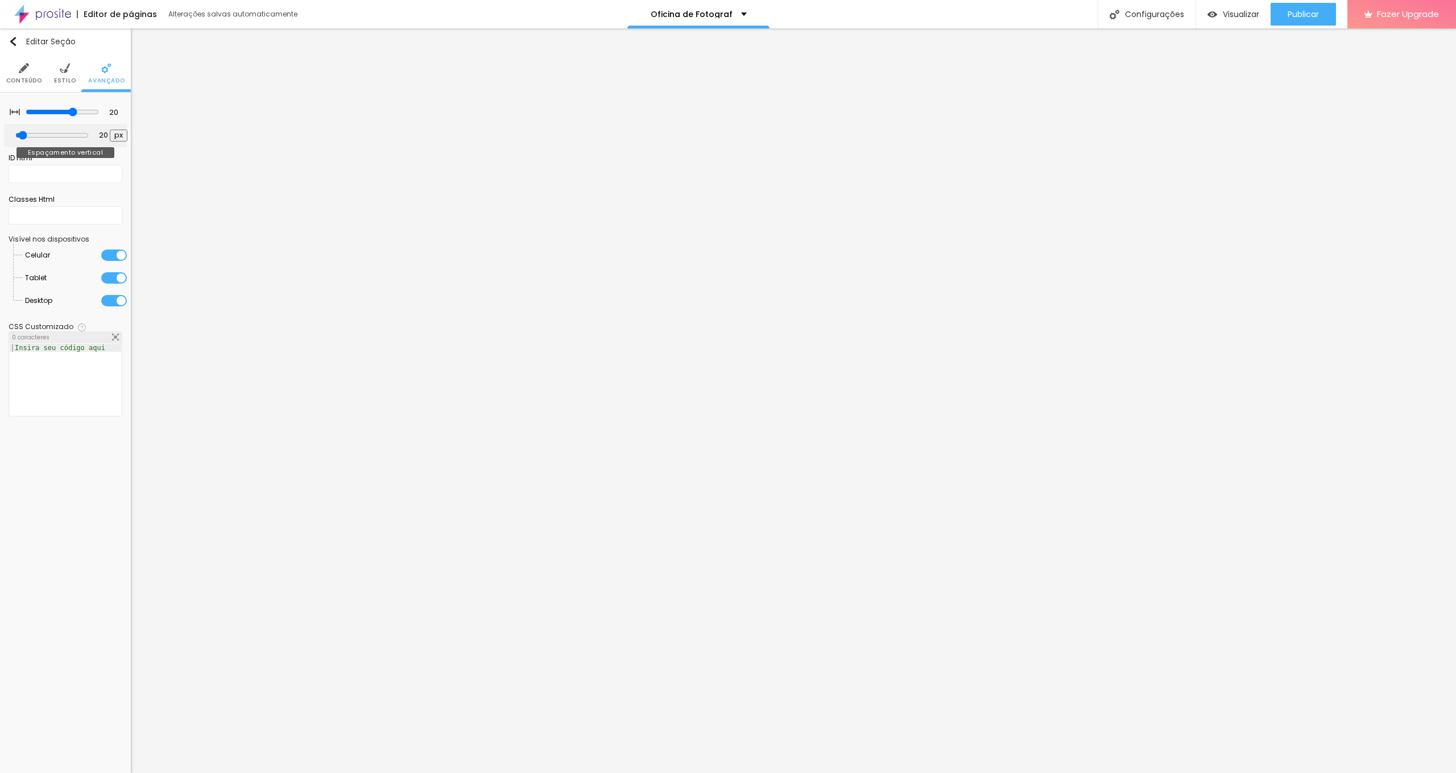
type input "13"
type input "0"
drag, startPoint x: 27, startPoint y: 139, endPoint x: 0, endPoint y: 139, distance: 26.7
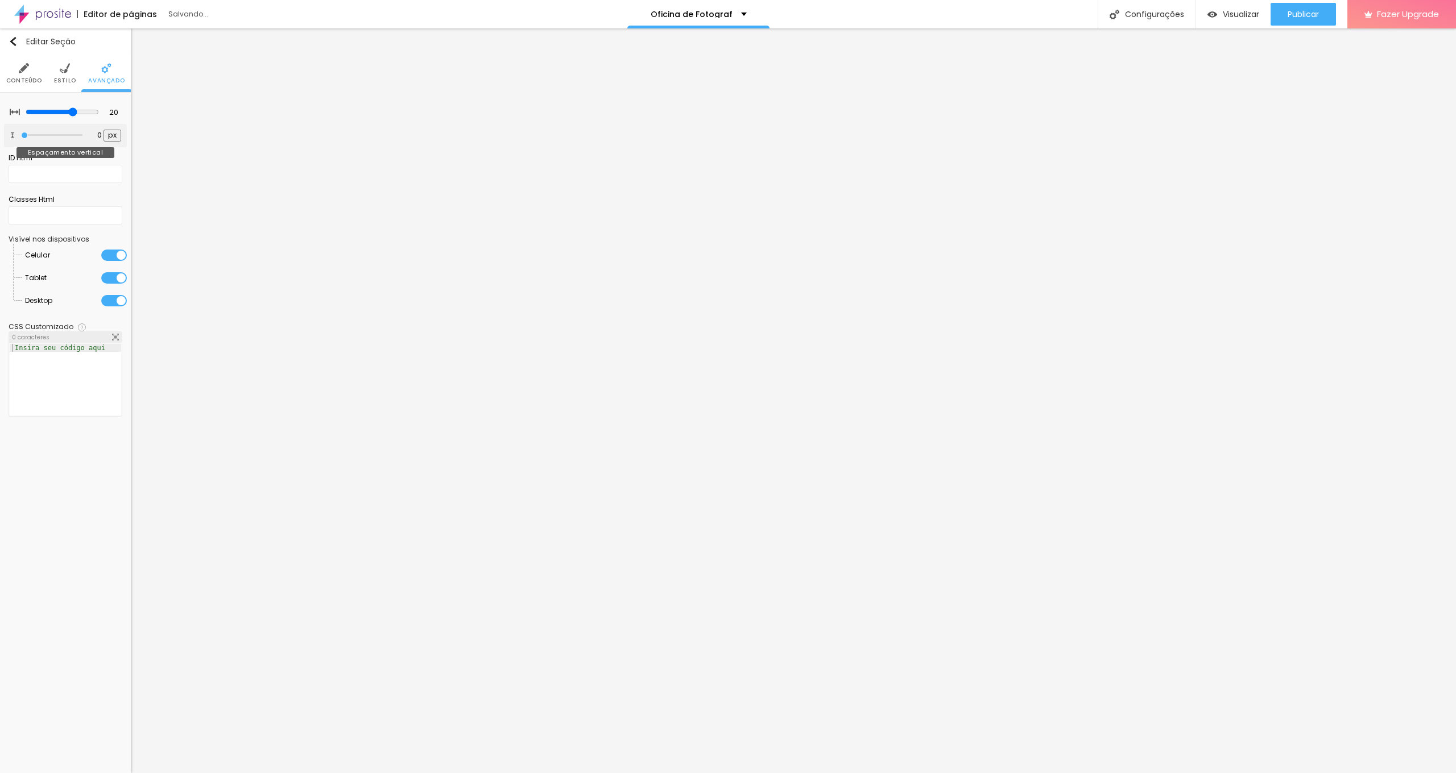
type input "0"
click at [0, 139] on div "20 Espaçamento entre colunas 0 px Espaçamento vertical ID Html Classes Html Vis…" at bounding box center [65, 262] width 131 height 338
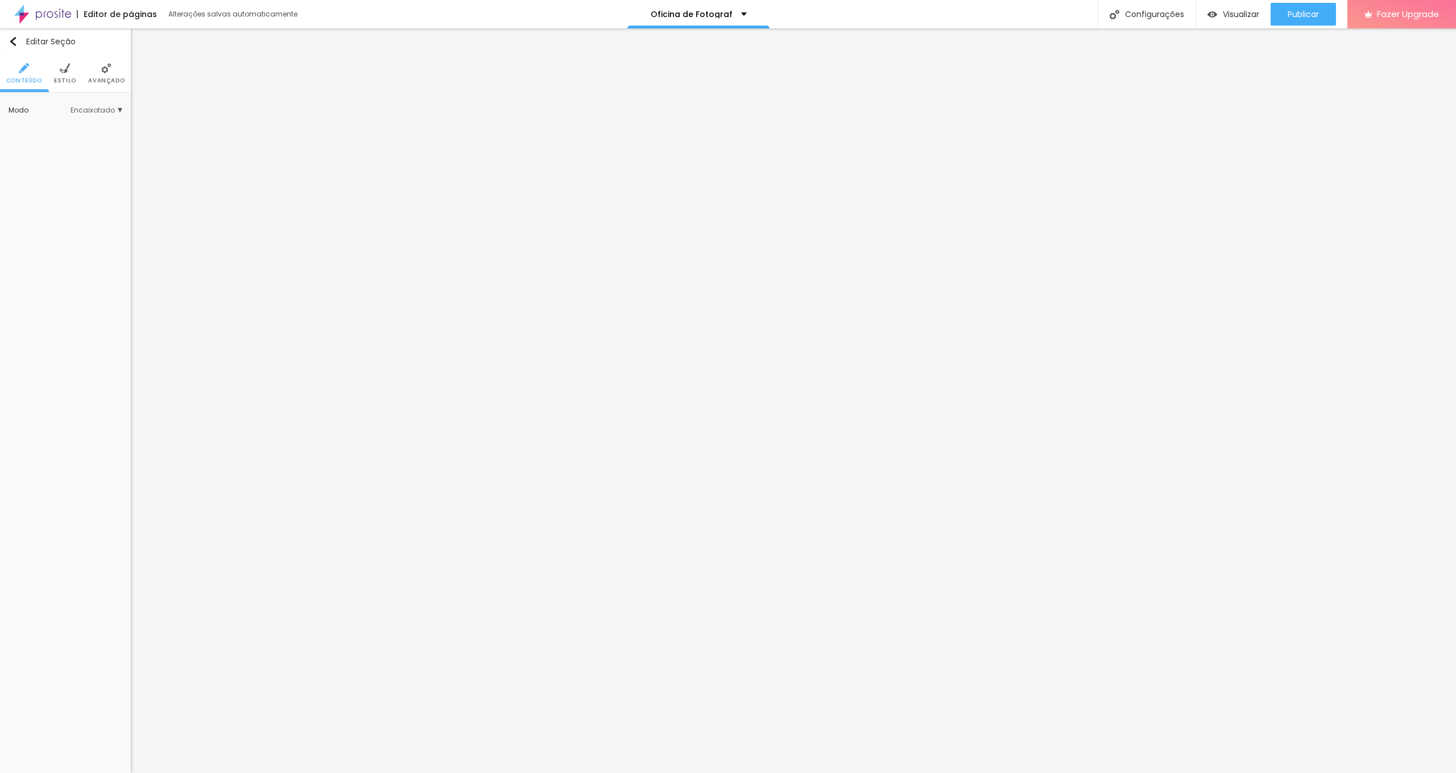
click at [99, 69] on li "Avançado" at bounding box center [106, 74] width 36 height 38
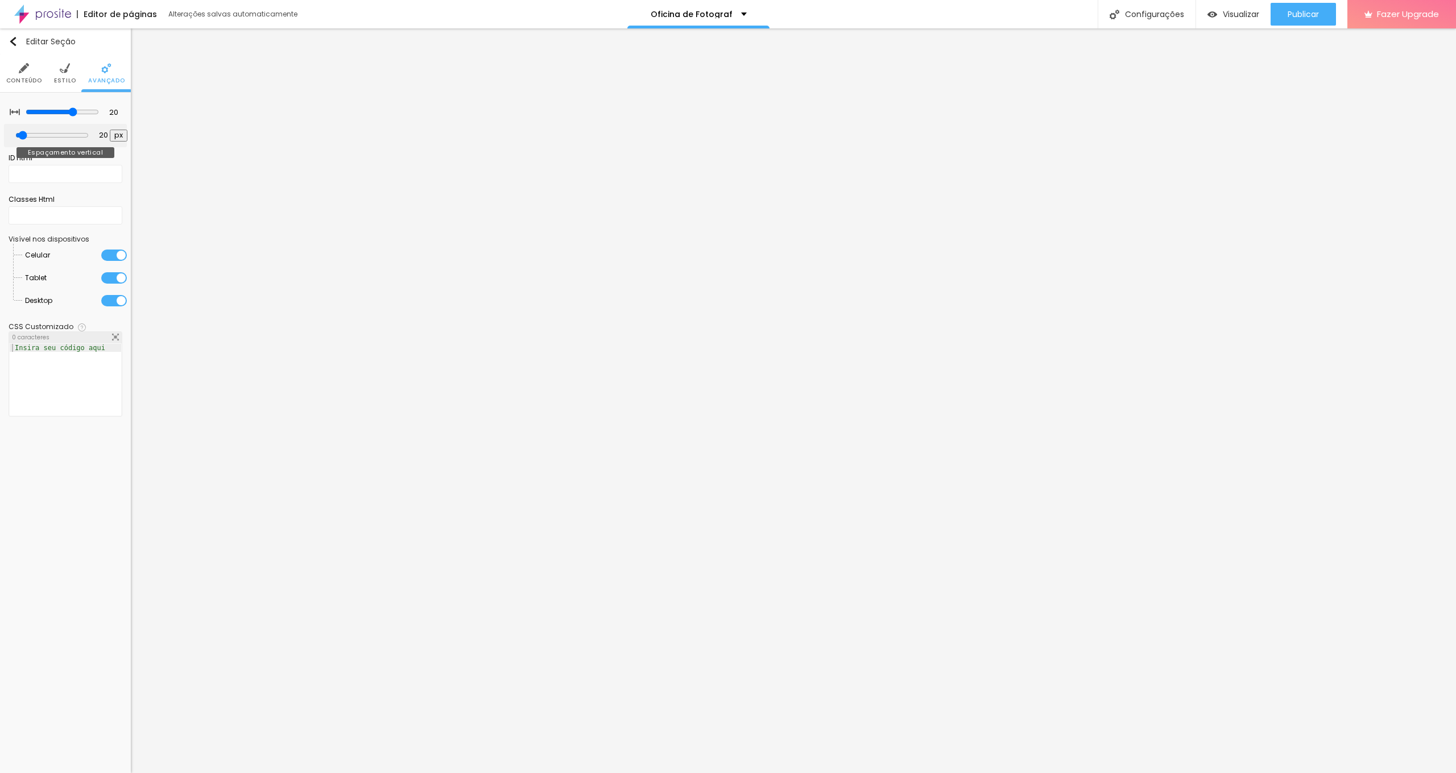
type input "0"
drag, startPoint x: 21, startPoint y: 137, endPoint x: 0, endPoint y: 139, distance: 21.2
type input "0"
click at [0, 139] on div "20 Espaçamento entre colunas 0 px Espaçamento vertical ID Html Classes Html Vis…" at bounding box center [65, 262] width 131 height 338
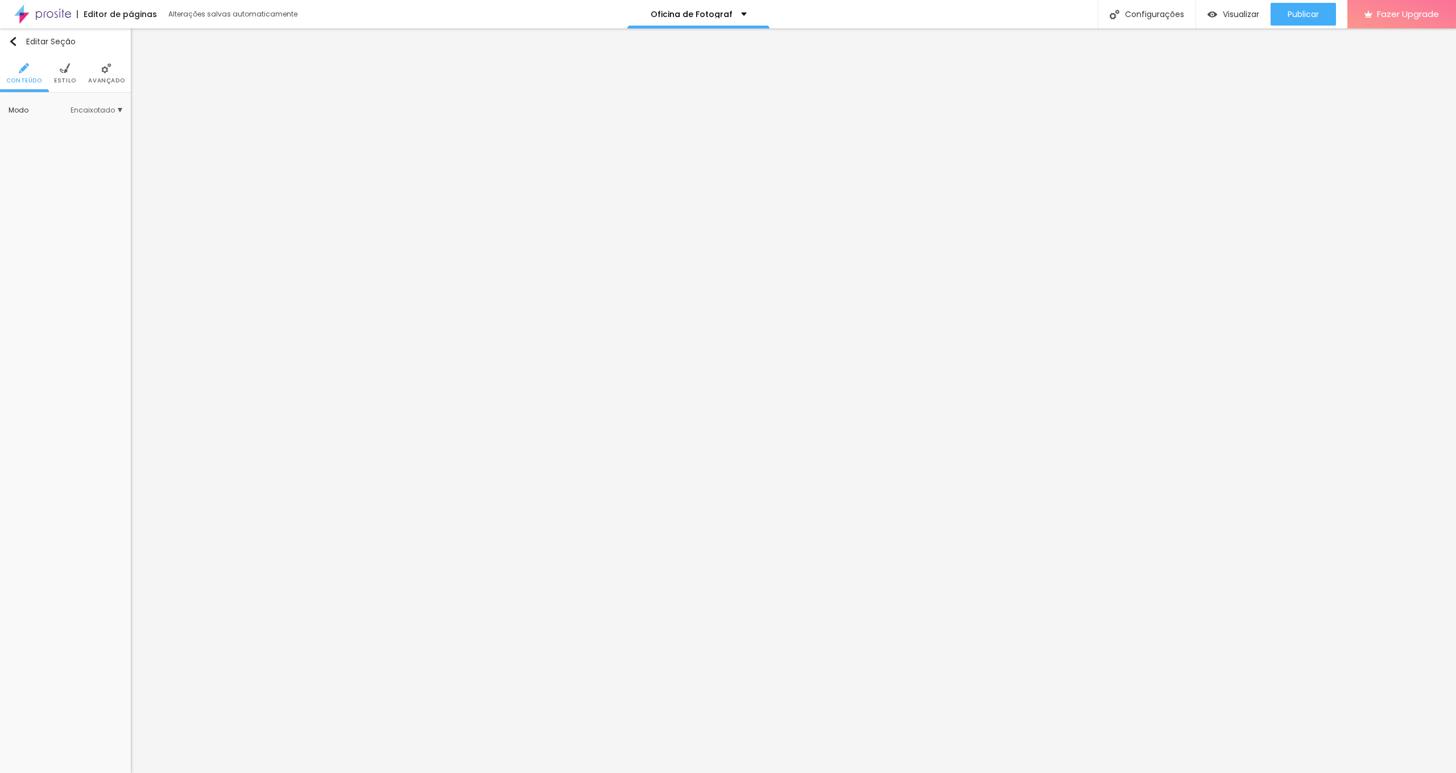
click at [106, 68] on img at bounding box center [106, 68] width 10 height 10
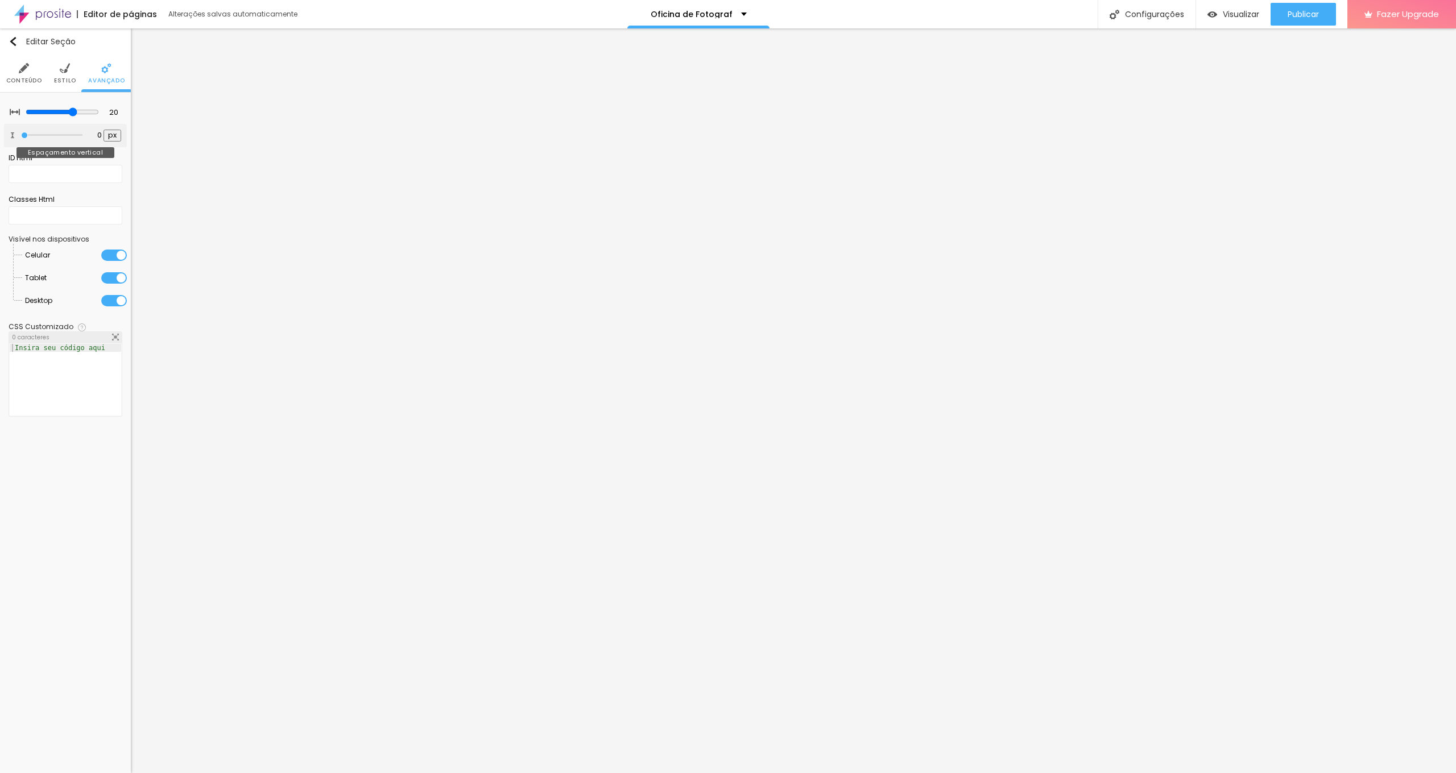
click at [18, 136] on div "0 px Espaçamento vertical" at bounding box center [65, 135] width 123 height 23
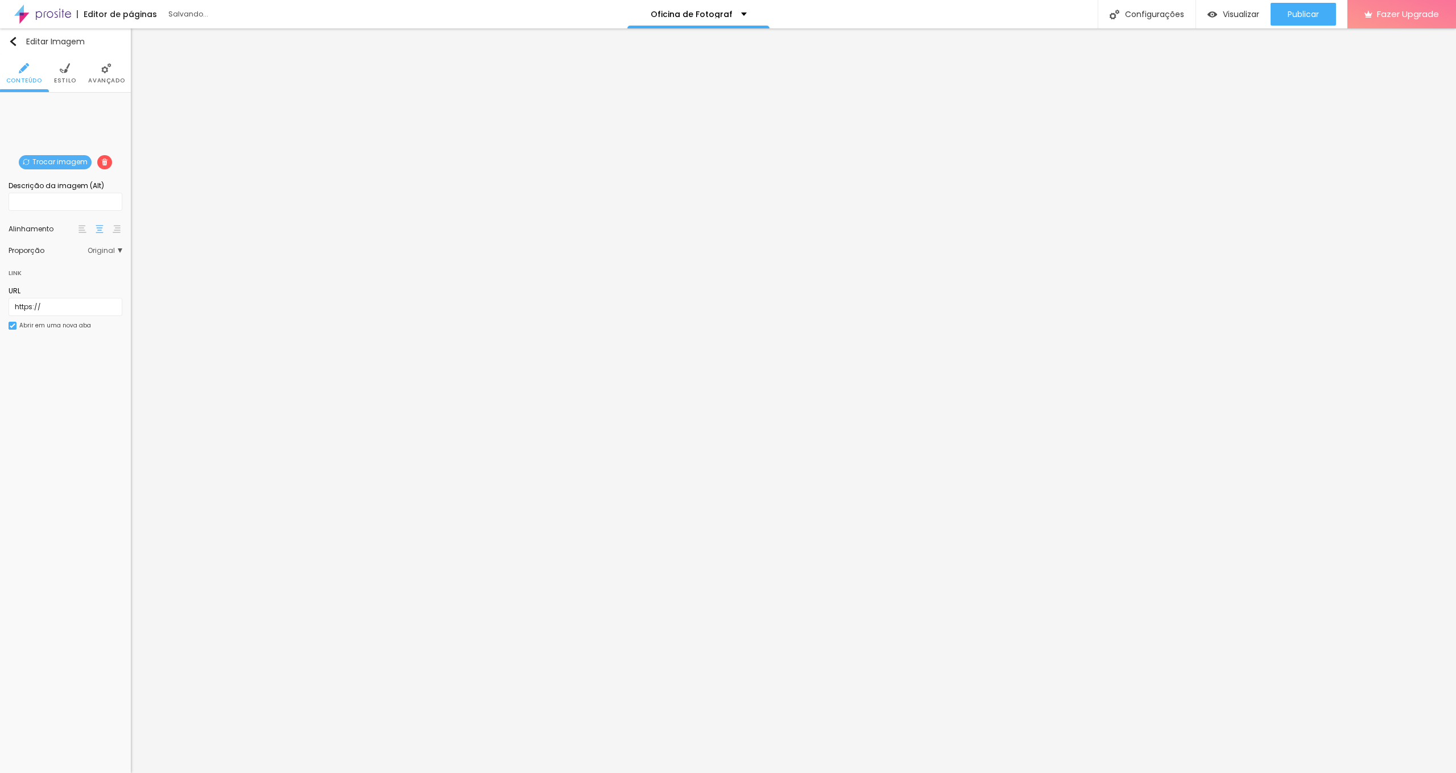
click at [113, 73] on li "Avançado" at bounding box center [106, 74] width 36 height 38
click at [100, 85] on li "Avançado" at bounding box center [106, 74] width 36 height 38
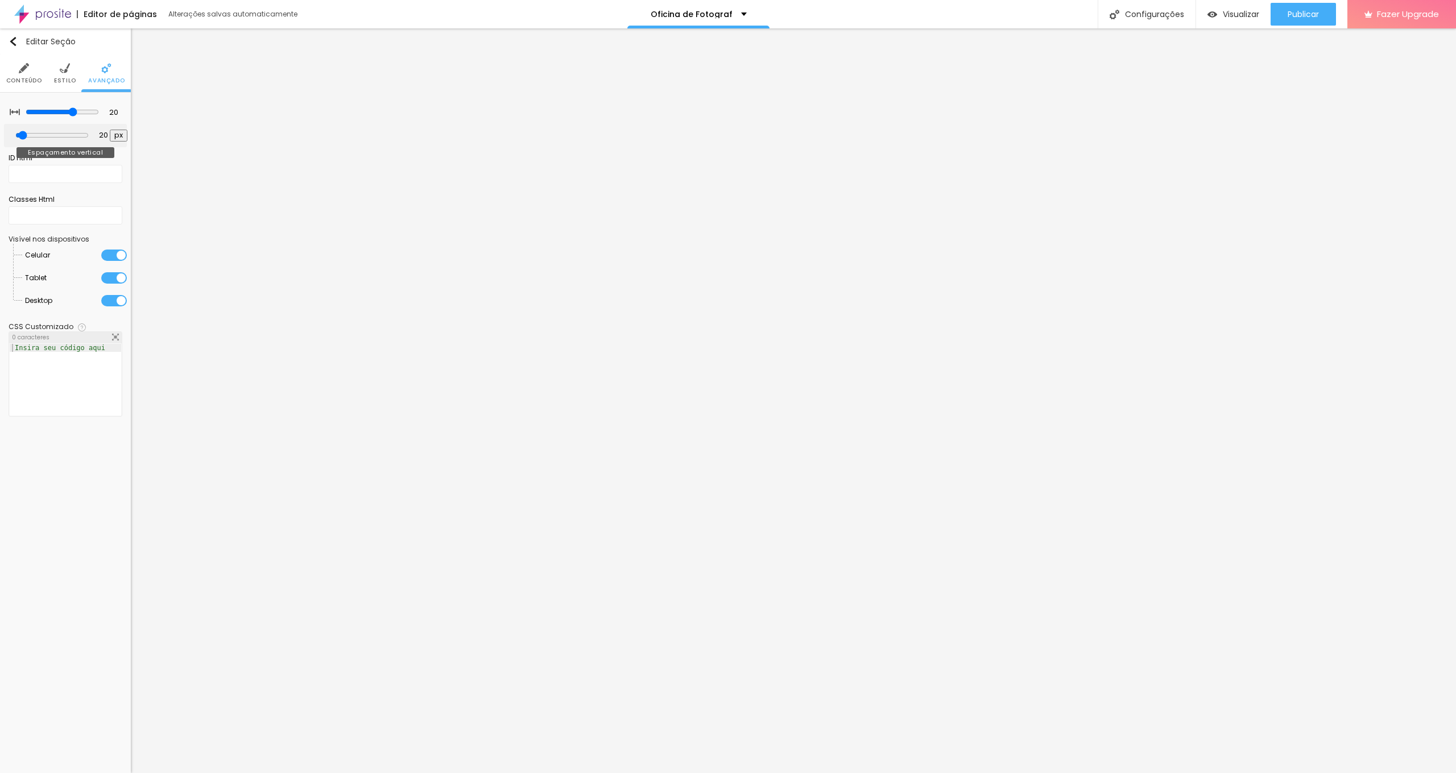
type input "29"
type input "0"
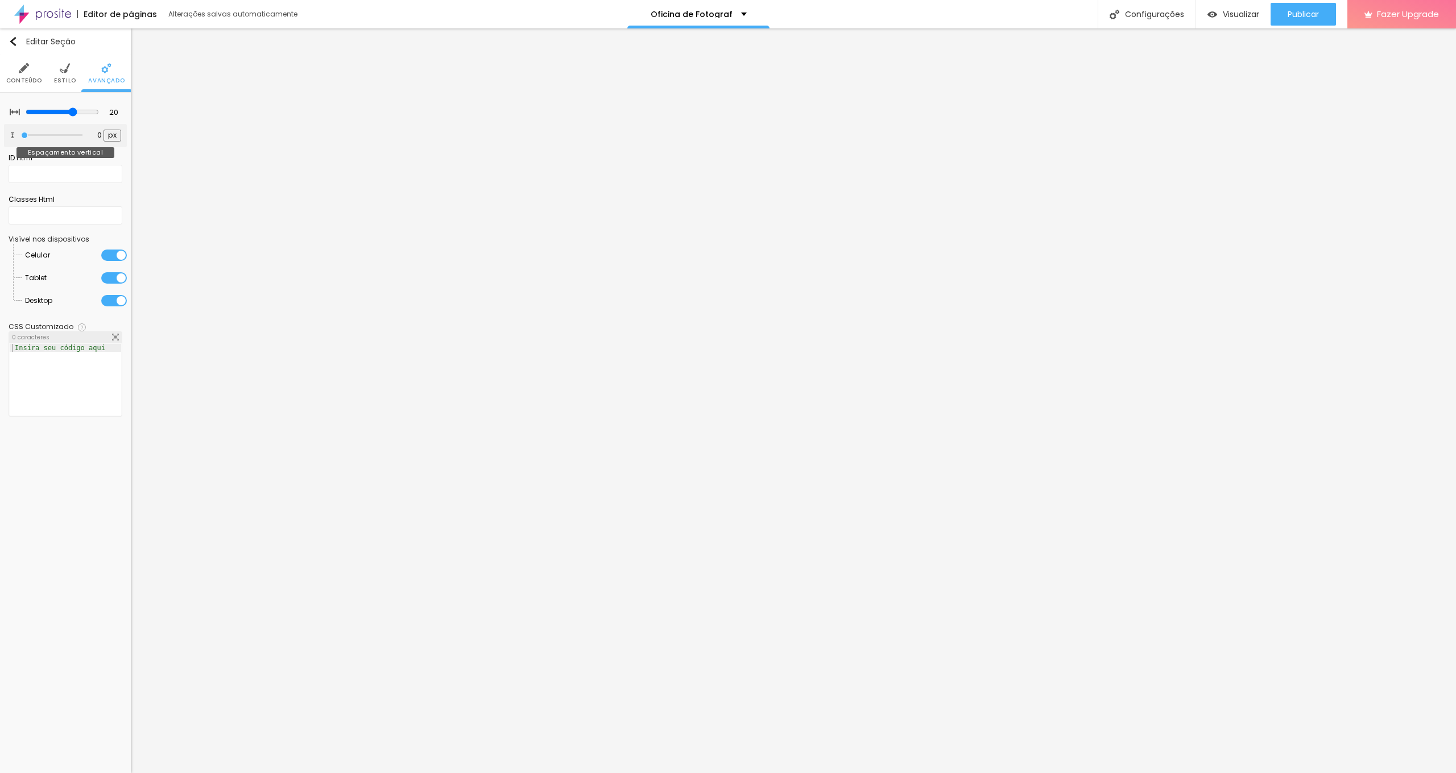
click at [0, 140] on div "20 Espaçamento entre colunas 0 px Espaçamento vertical ID Html Classes Html Vis…" at bounding box center [65, 262] width 131 height 338
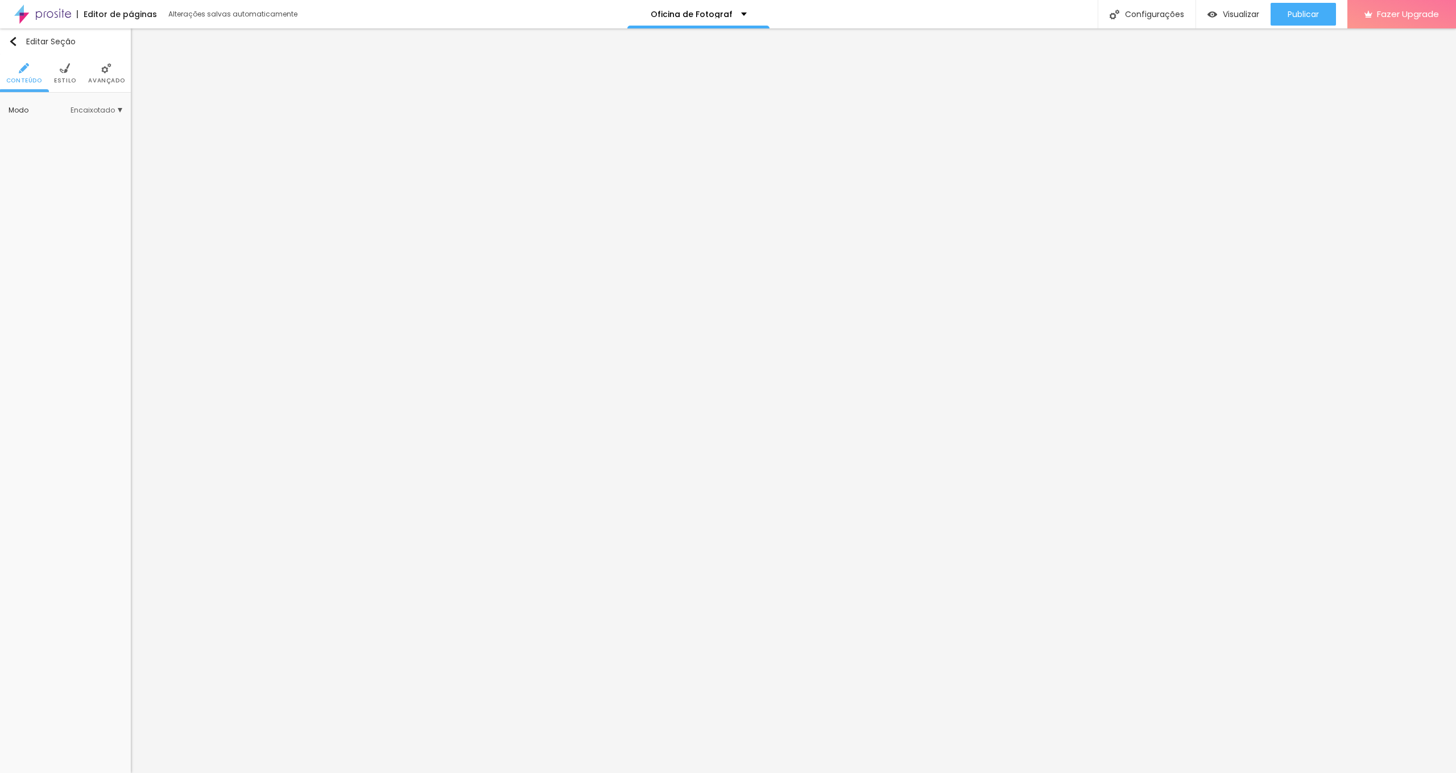
click at [98, 78] on span "Avançado" at bounding box center [106, 81] width 36 height 6
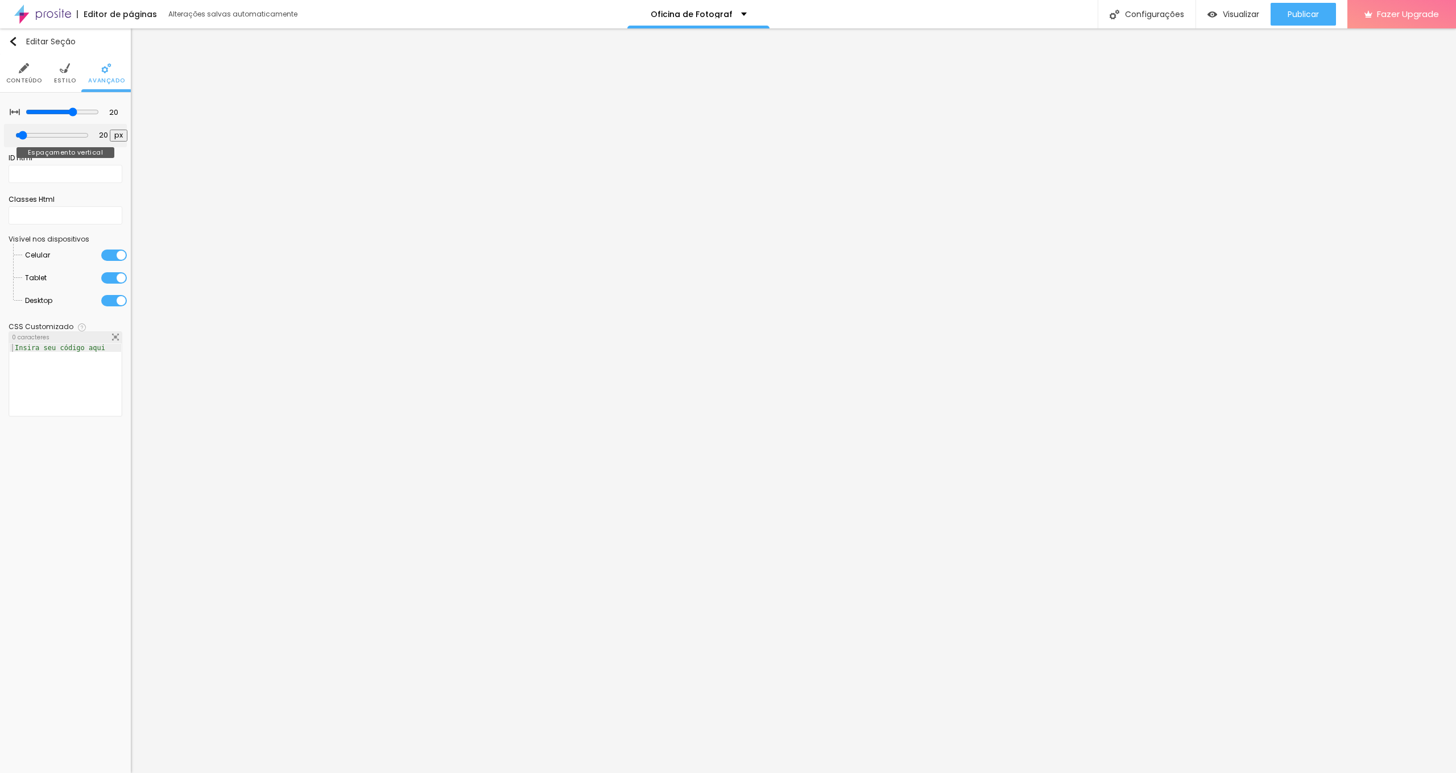
type input "2"
type input "0"
drag, startPoint x: 22, startPoint y: 135, endPoint x: 0, endPoint y: 137, distance: 21.7
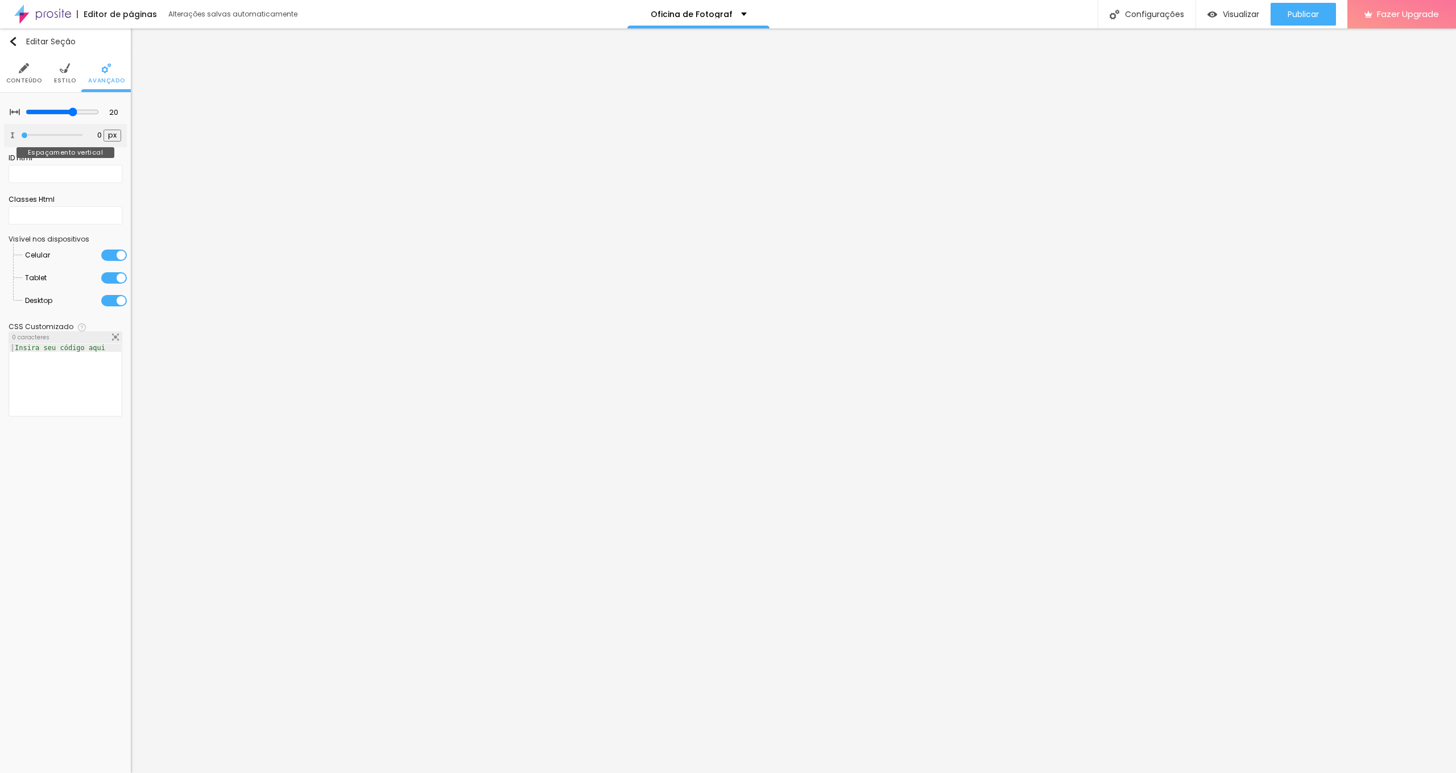
type input "0"
click at [0, 137] on div "20 Espaçamento entre colunas 0 px Espaçamento vertical ID Html Classes Html Vis…" at bounding box center [65, 262] width 131 height 338
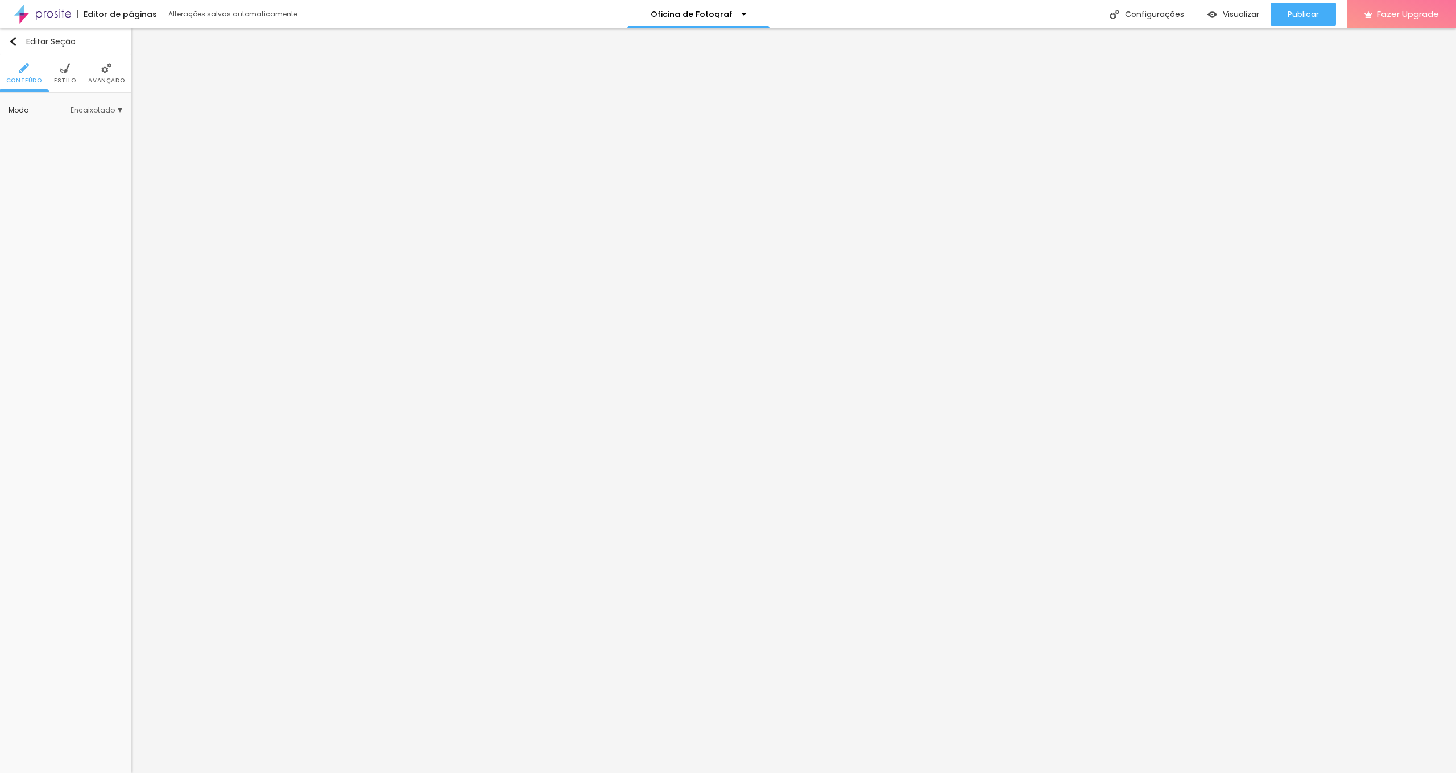
click at [107, 78] on span "Avançado" at bounding box center [106, 81] width 36 height 6
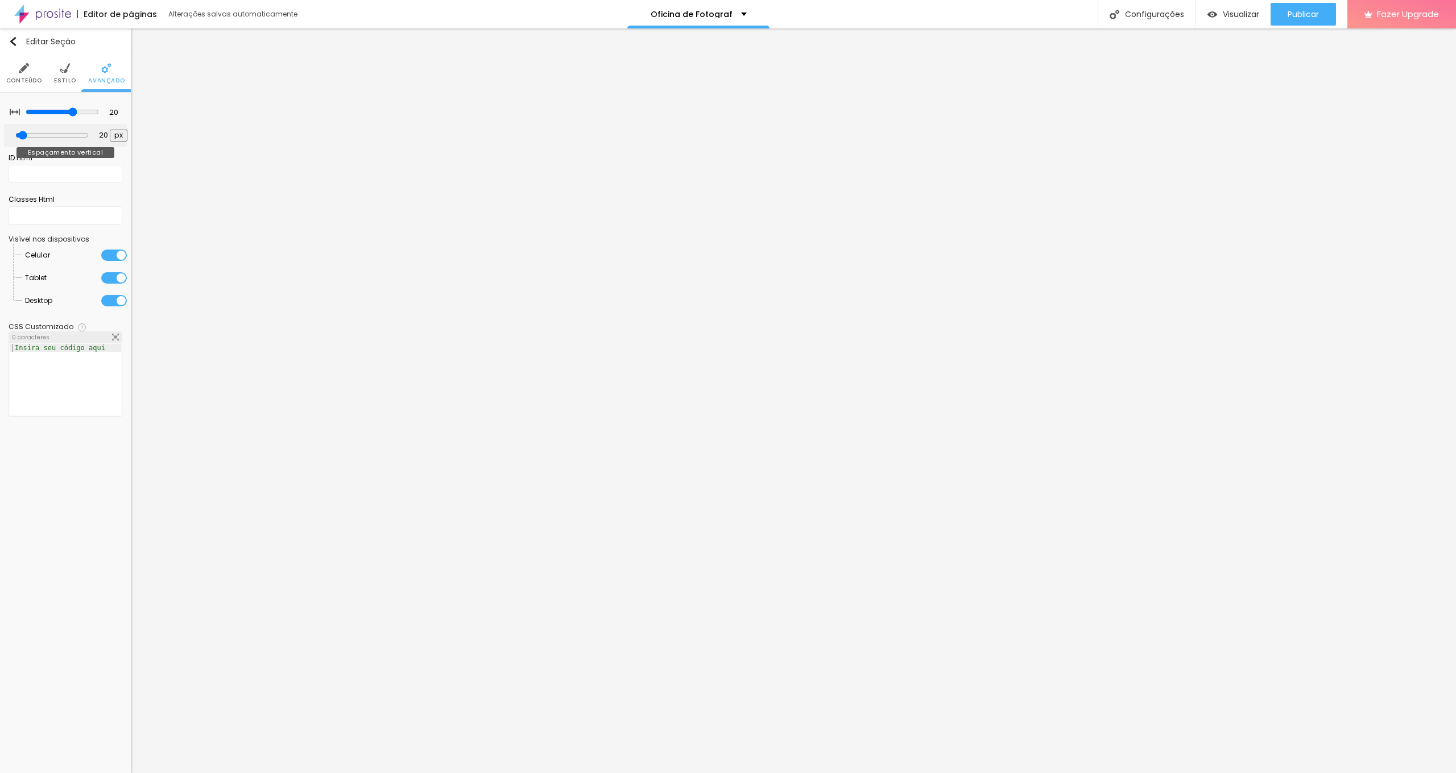
type input "2"
type input "0"
drag, startPoint x: 24, startPoint y: 138, endPoint x: 0, endPoint y: 143, distance: 25.0
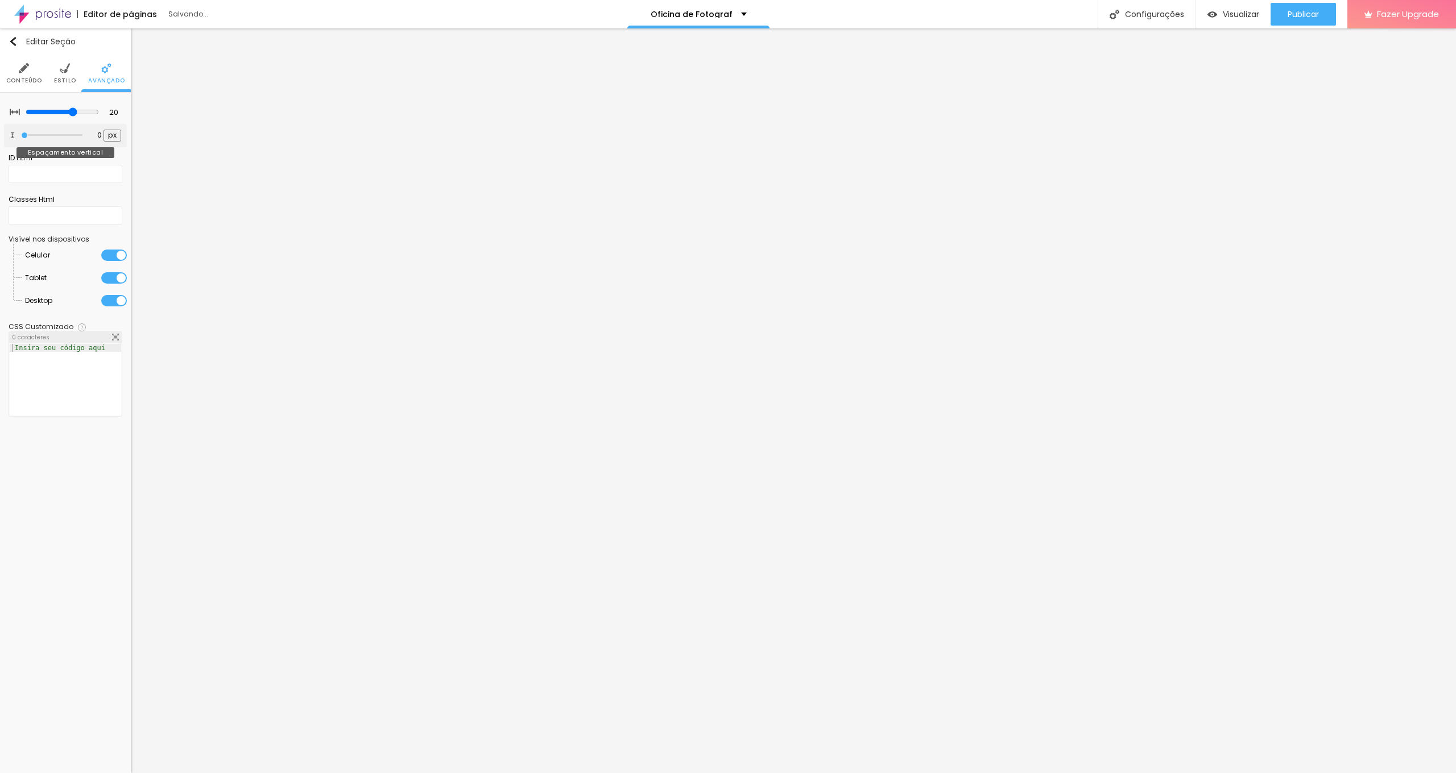
type input "0"
click at [0, 143] on div "20 Espaçamento entre colunas 0 px Espaçamento vertical ID Html Classes Html Vis…" at bounding box center [65, 262] width 131 height 338
click at [856, 19] on span "Publicar" at bounding box center [1302, 14] width 31 height 9
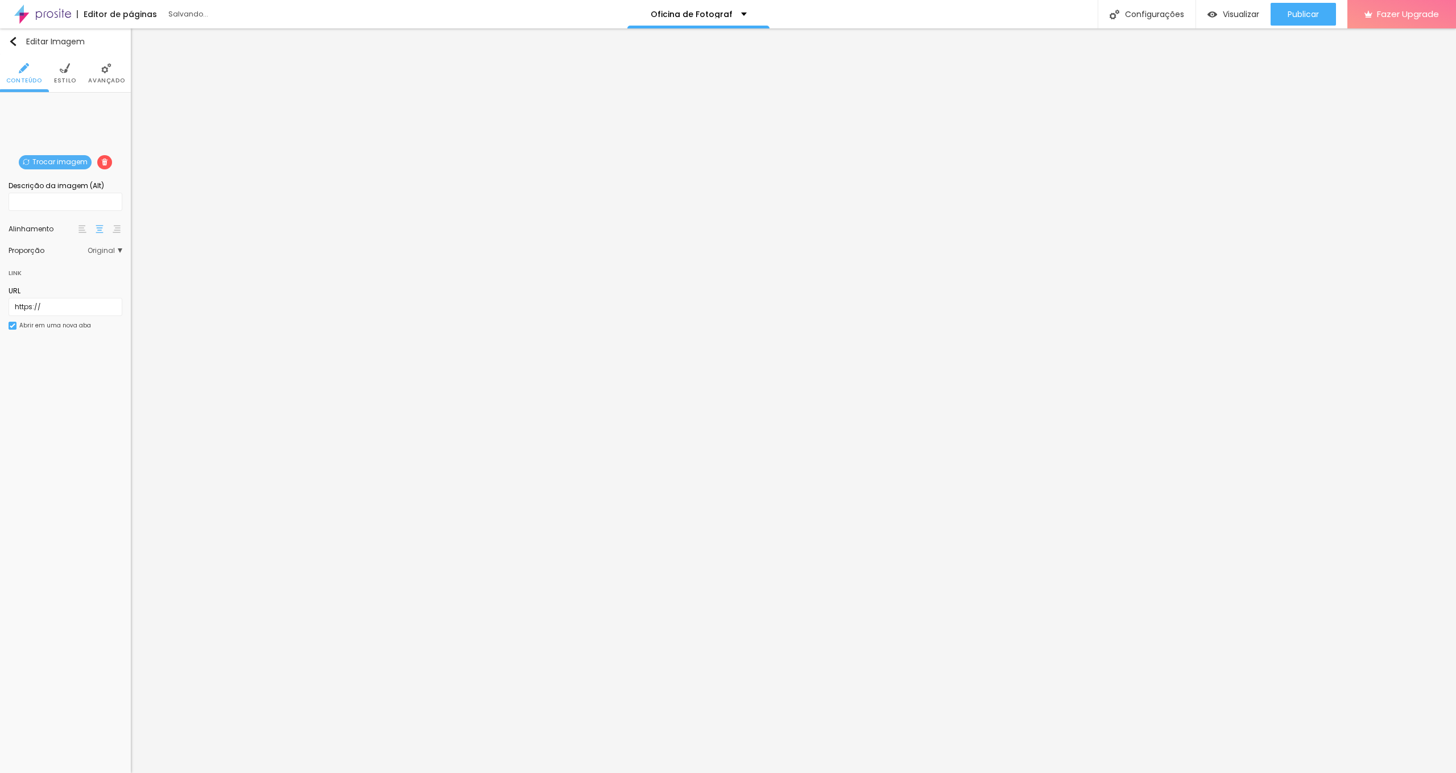
click at [55, 160] on span "Trocar imagem" at bounding box center [55, 162] width 73 height 14
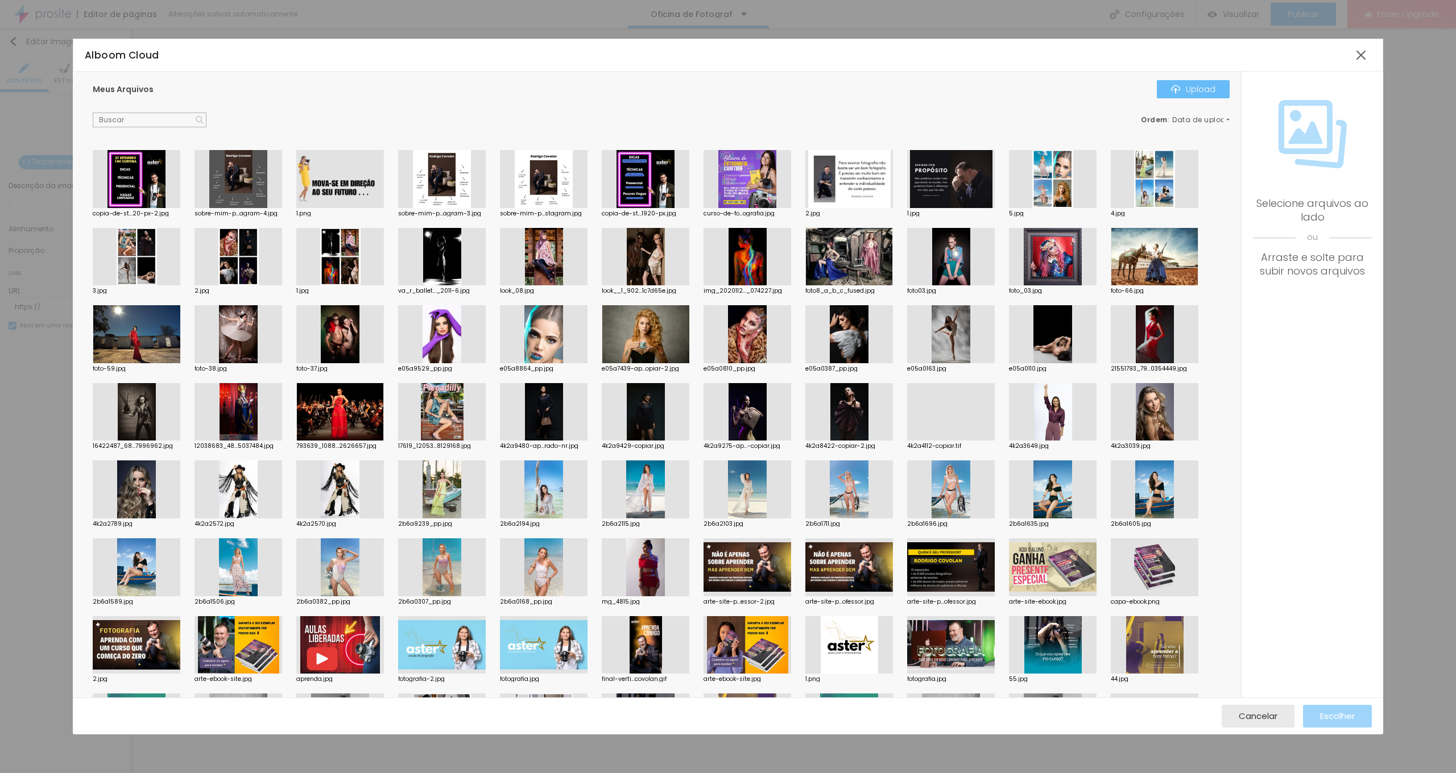
click at [856, 88] on div "Upload" at bounding box center [1193, 89] width 44 height 9
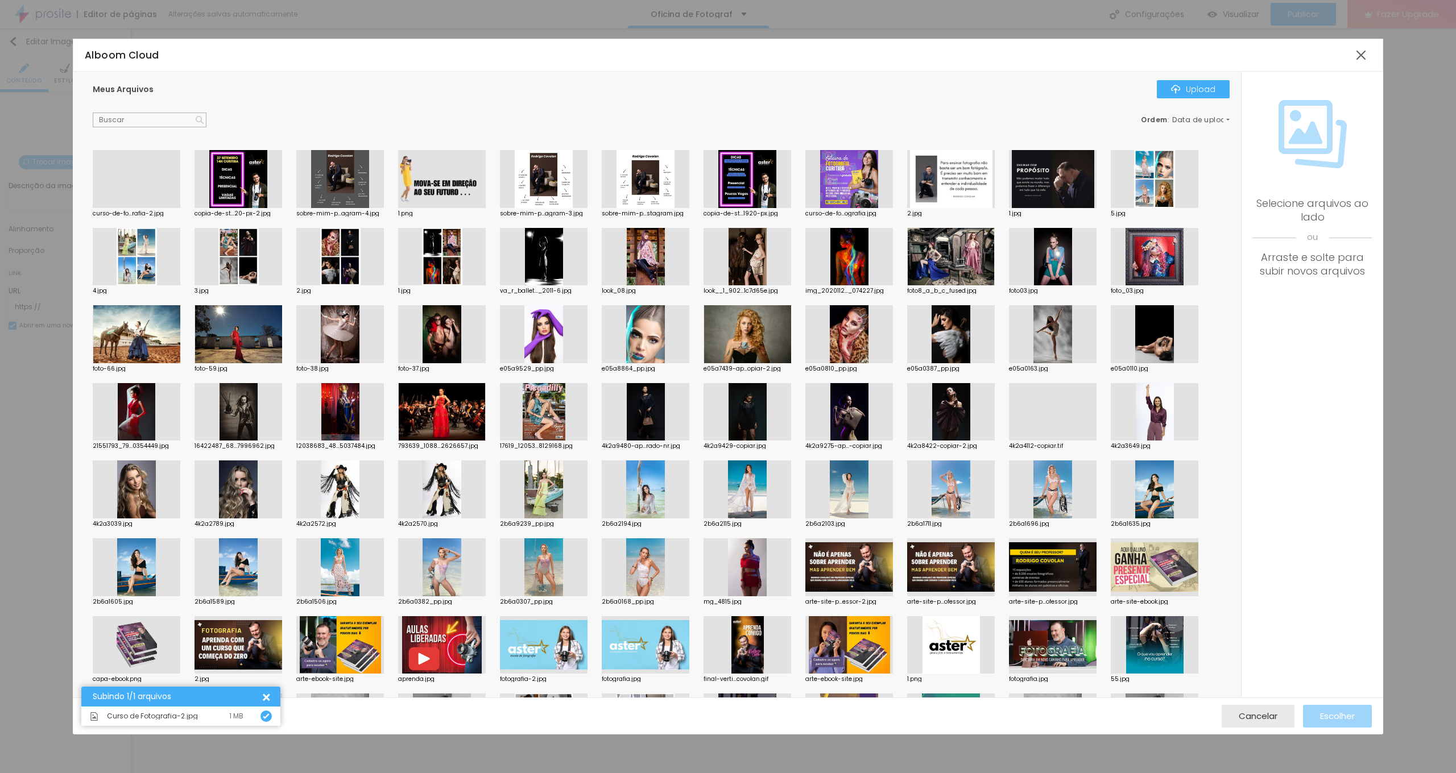
click at [137, 208] on div at bounding box center [137, 208] width 88 height 0
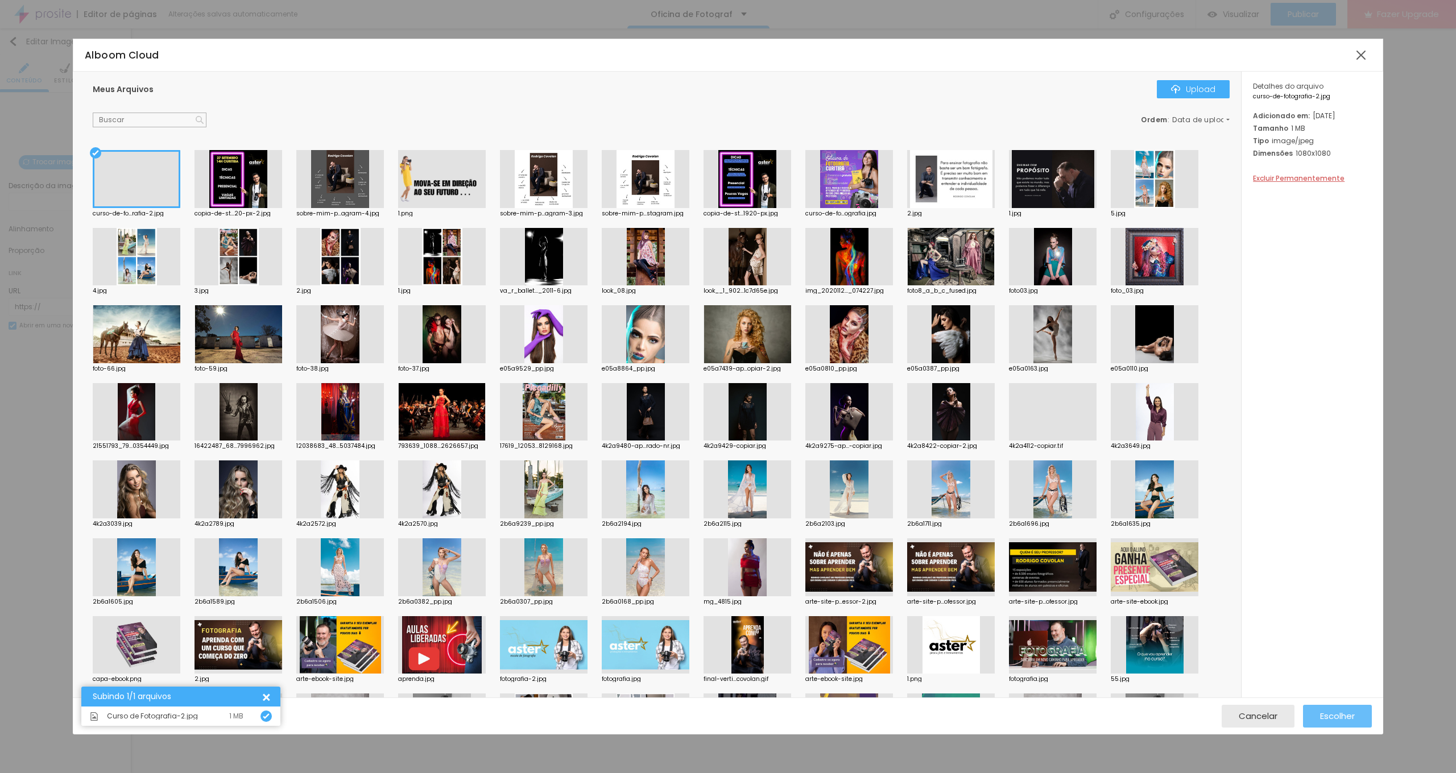
click at [856, 504] on span "Escolher" at bounding box center [1337, 716] width 35 height 10
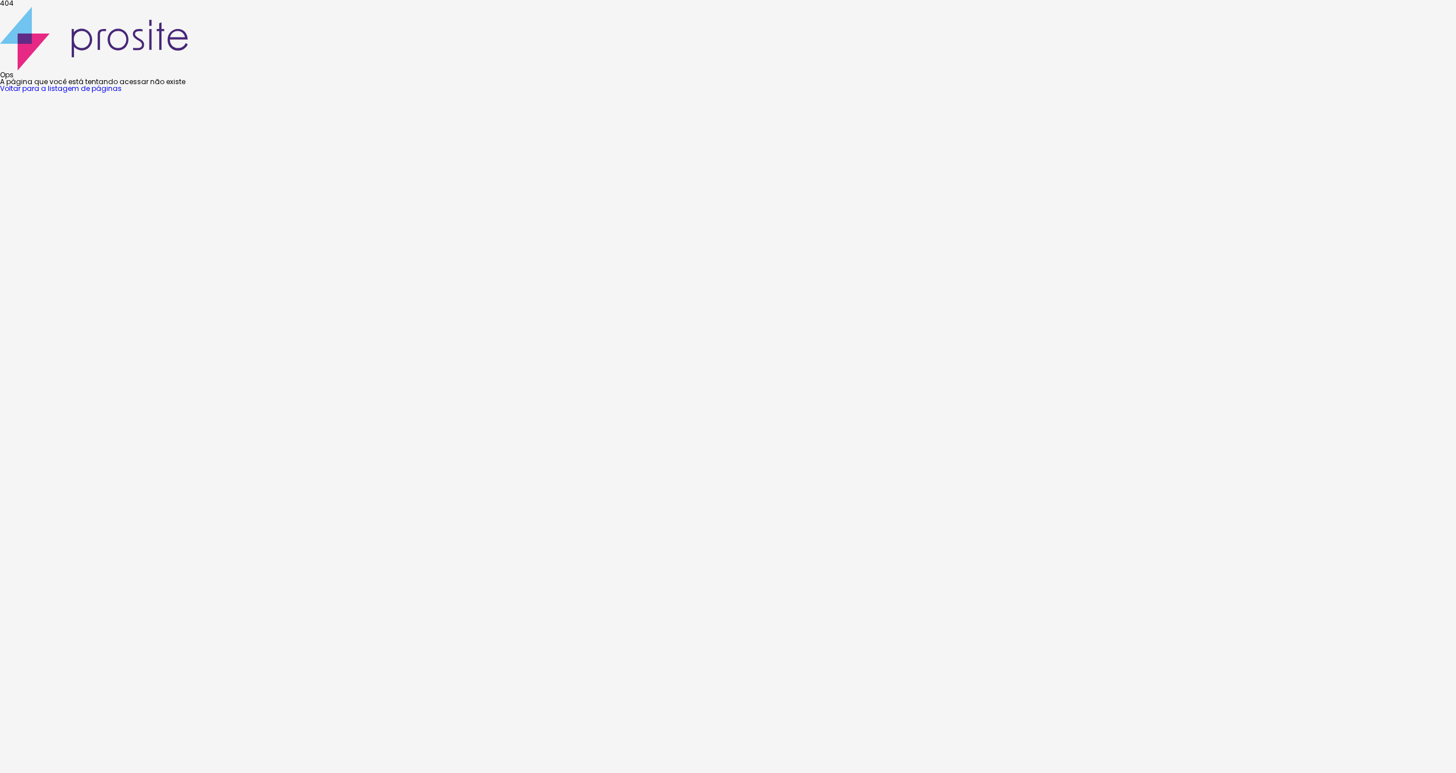
click at [122, 93] on link "Voltar para a listagem de páginas" at bounding box center [61, 89] width 122 height 10
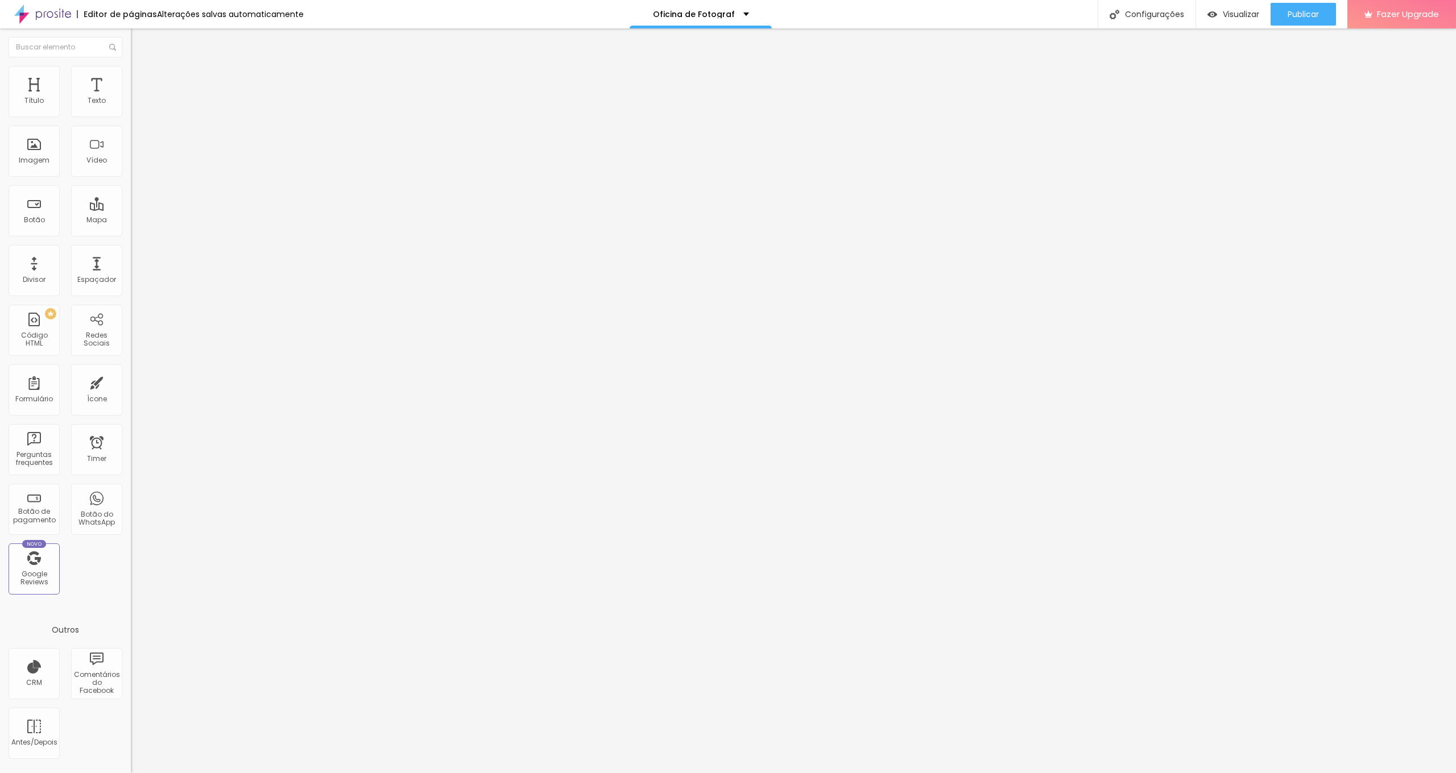
click at [131, 35] on button "Editar Seção" at bounding box center [196, 41] width 131 height 26
click at [131, 98] on span "Adicionar imagem" at bounding box center [167, 93] width 73 height 10
click at [1306, 16] on span "Publicar" at bounding box center [1302, 14] width 31 height 9
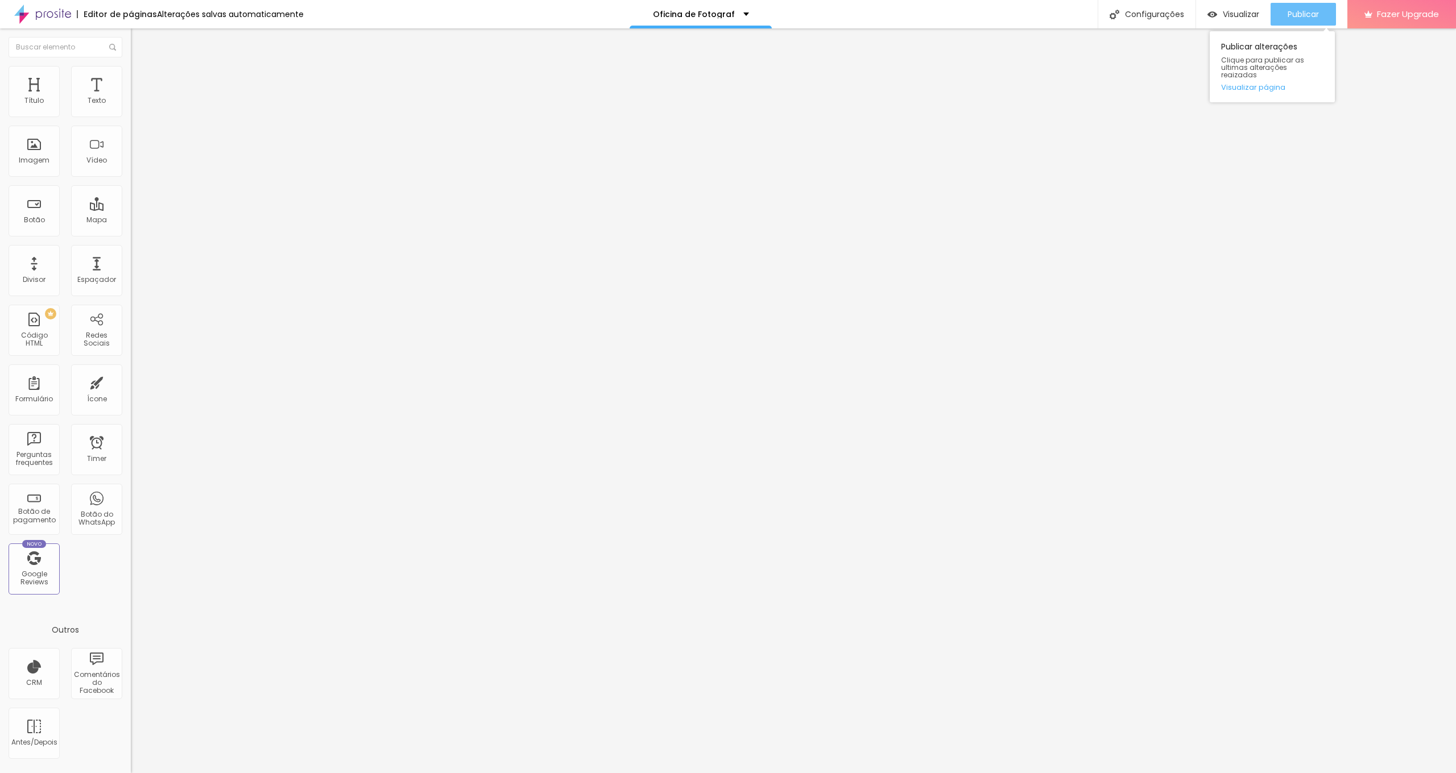
click at [1285, 13] on button "Publicar" at bounding box center [1302, 14] width 65 height 23
